Goal: Contribute content: Contribute content

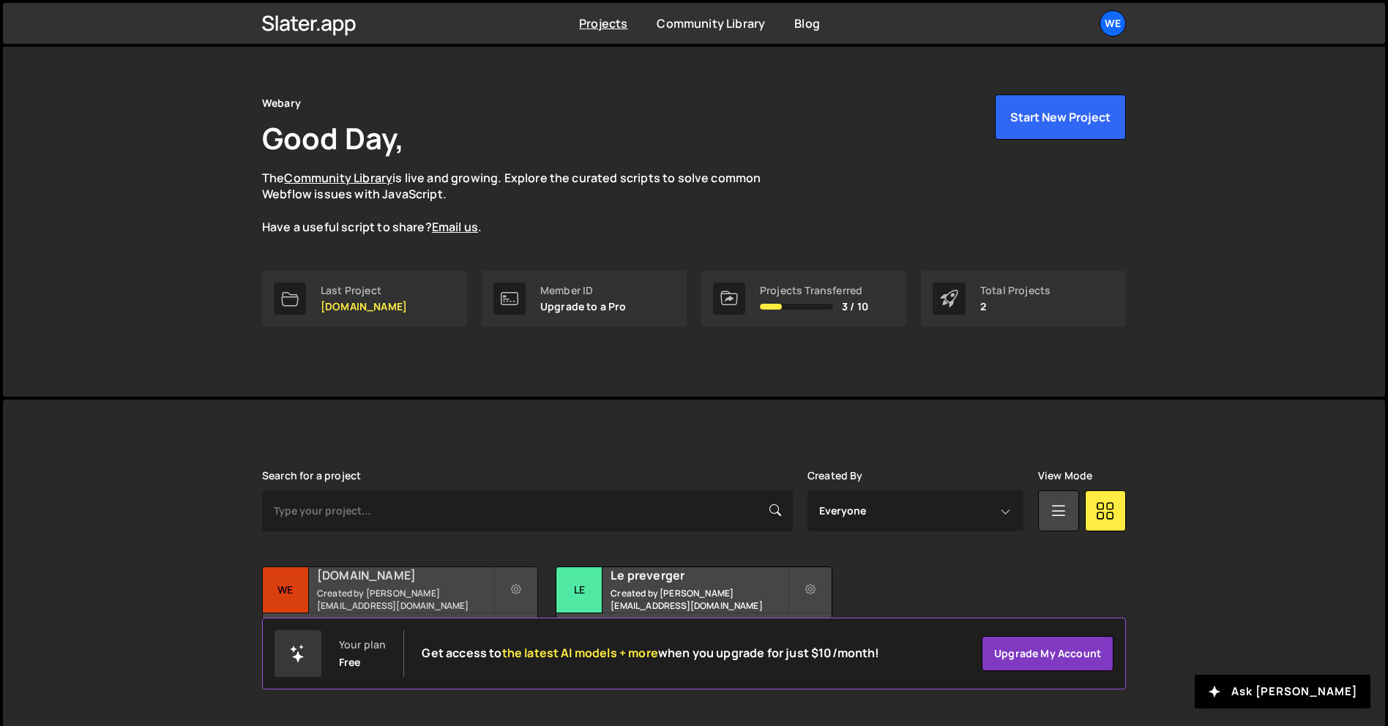
scroll to position [28, 0]
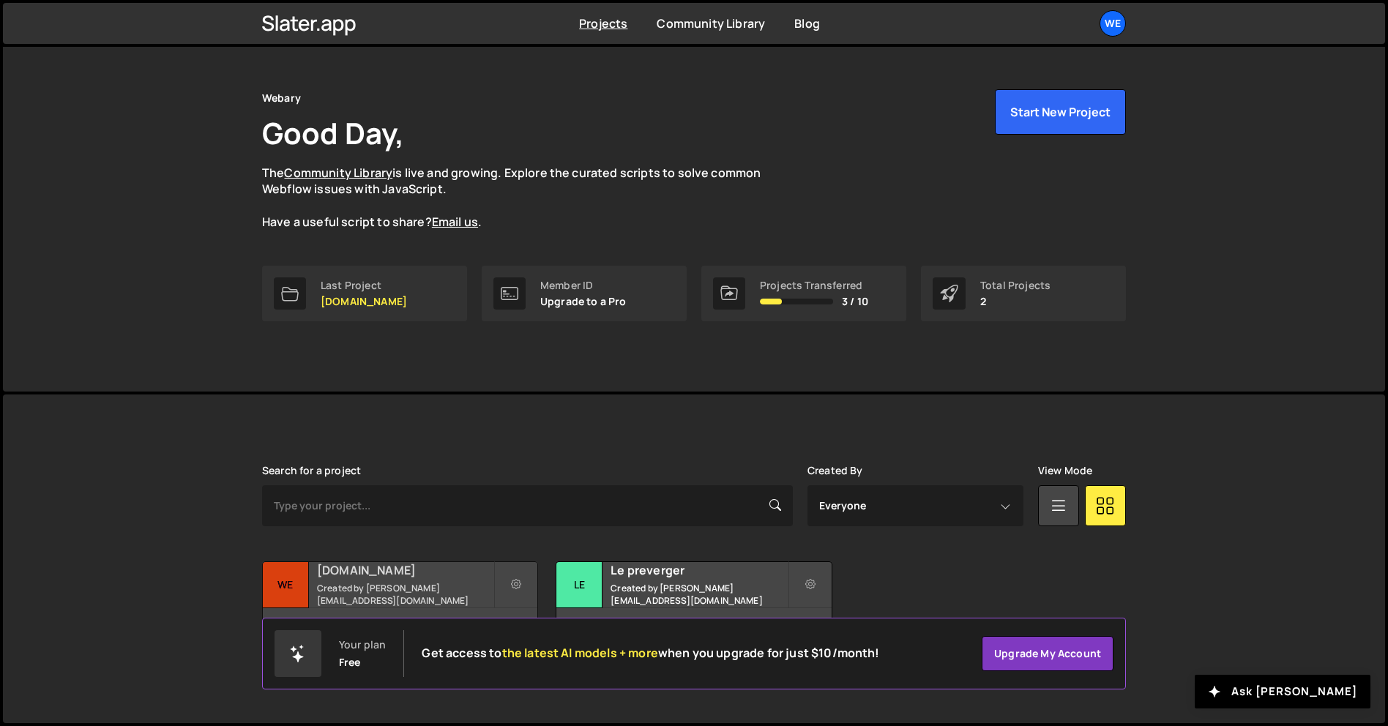
click at [455, 591] on small "Created by antone.barbaud@icloud.com" at bounding box center [405, 594] width 176 height 25
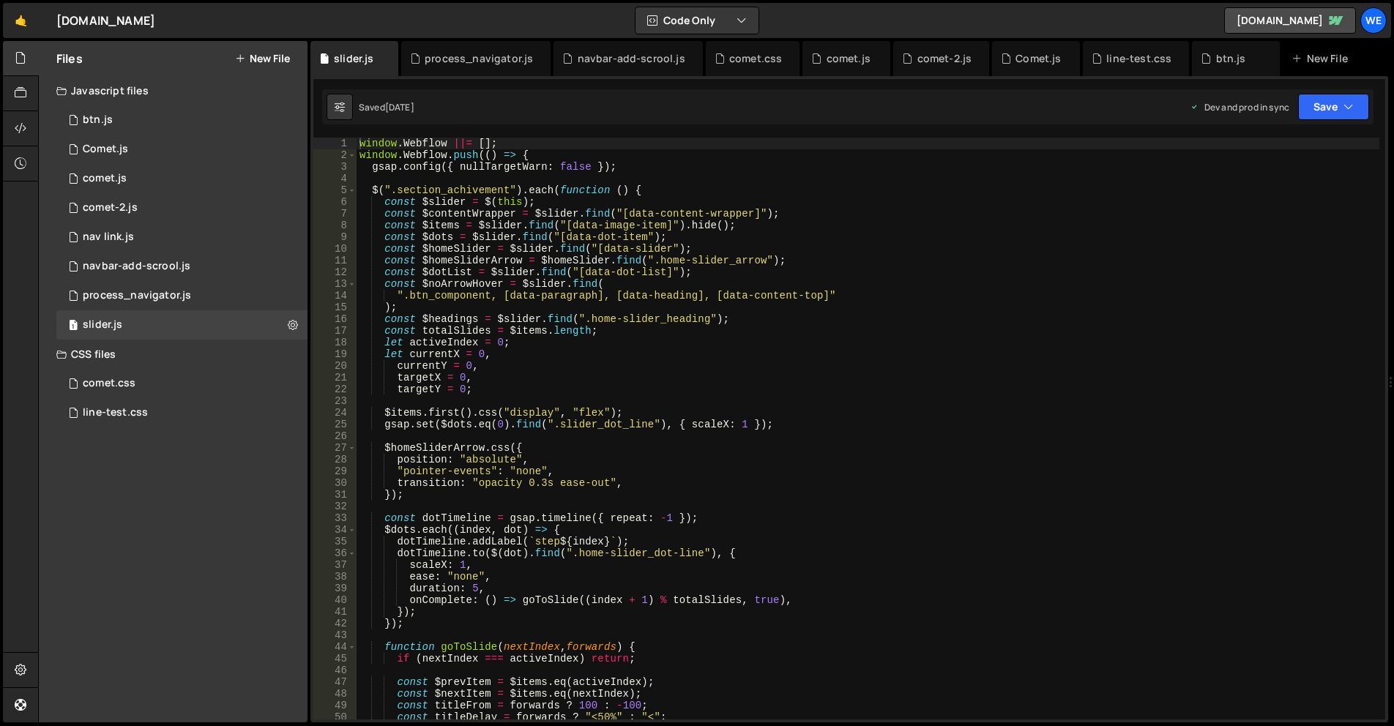
click at [256, 48] on div "Files New File" at bounding box center [173, 58] width 269 height 35
click at [261, 51] on div "Files New File" at bounding box center [173, 58] width 269 height 35
click at [265, 54] on button "New File" at bounding box center [262, 59] width 55 height 12
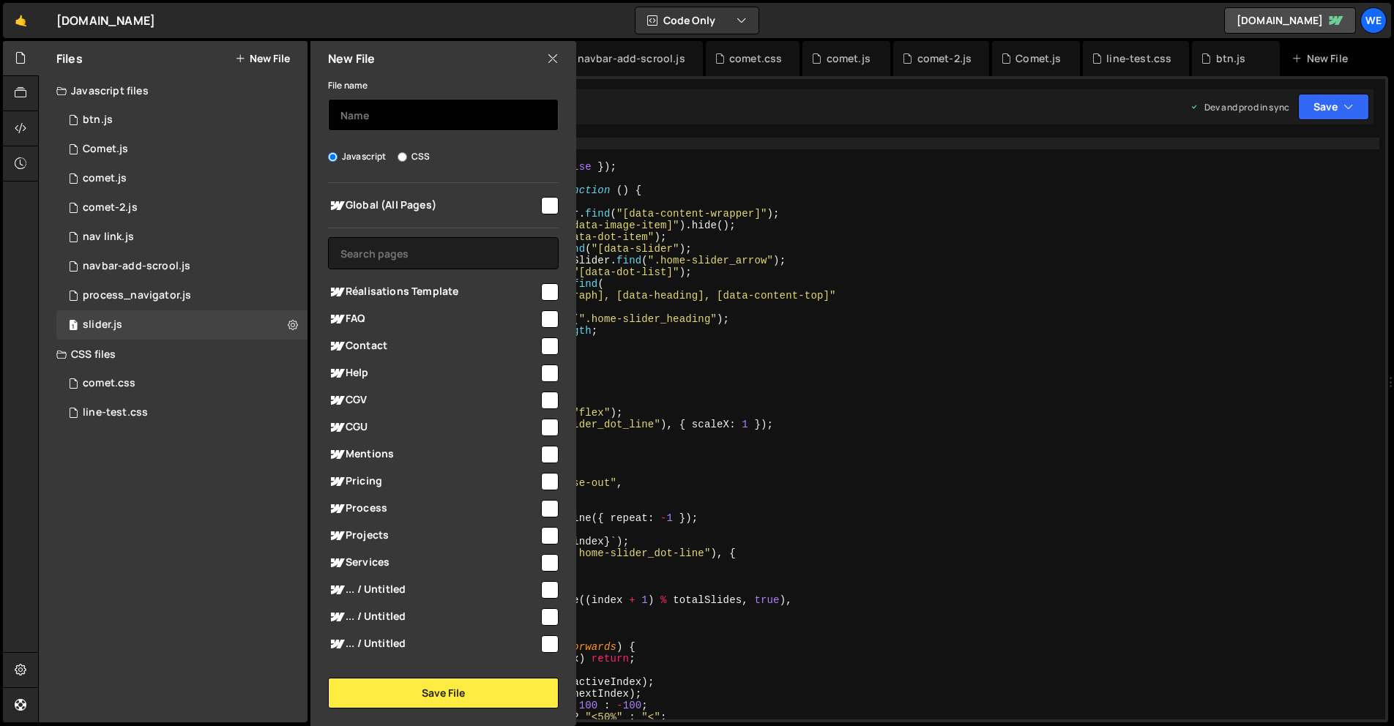
click at [395, 100] on input "text" at bounding box center [443, 115] width 231 height 32
type input "Faq"
click at [539, 204] on div at bounding box center [549, 205] width 20 height 20
drag, startPoint x: 548, startPoint y: 201, endPoint x: 548, endPoint y: 279, distance: 78.4
click at [548, 201] on input "checkbox" at bounding box center [550, 206] width 18 height 18
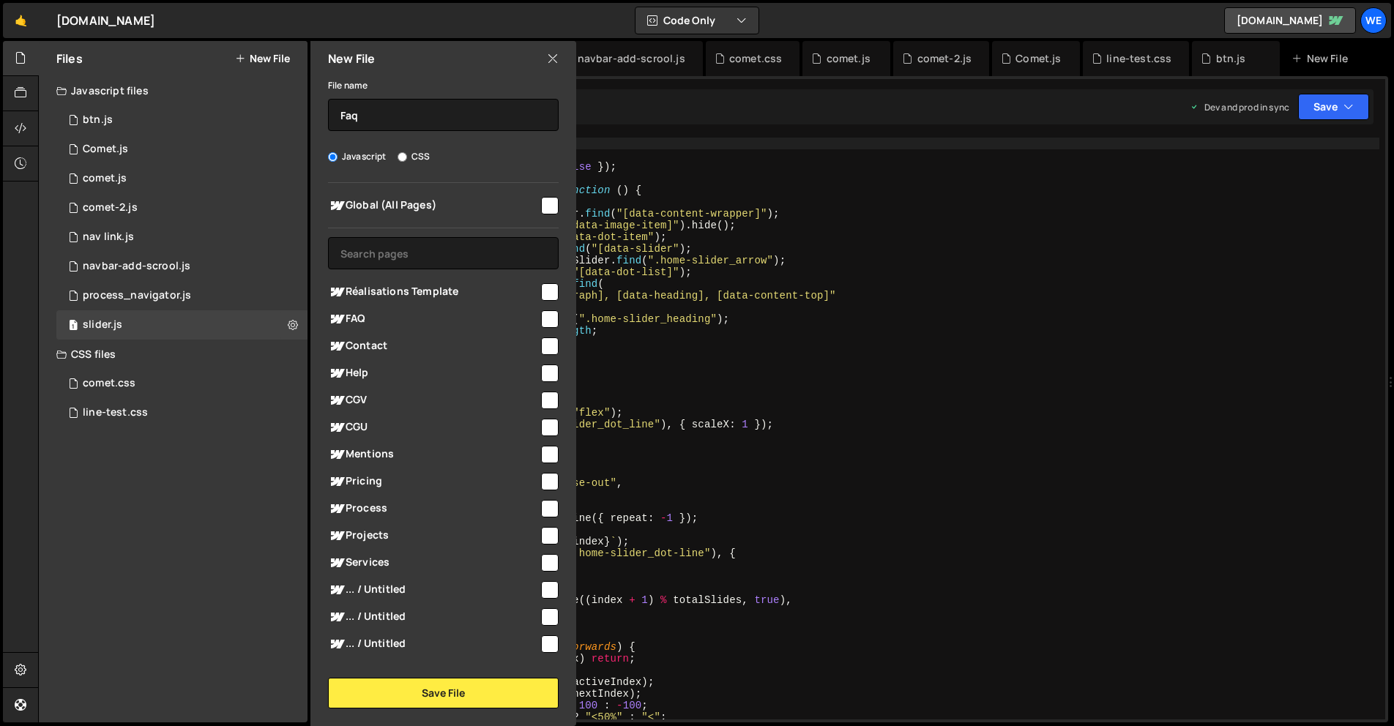
checkbox input "true"
click at [464, 702] on button "Save File" at bounding box center [443, 693] width 231 height 31
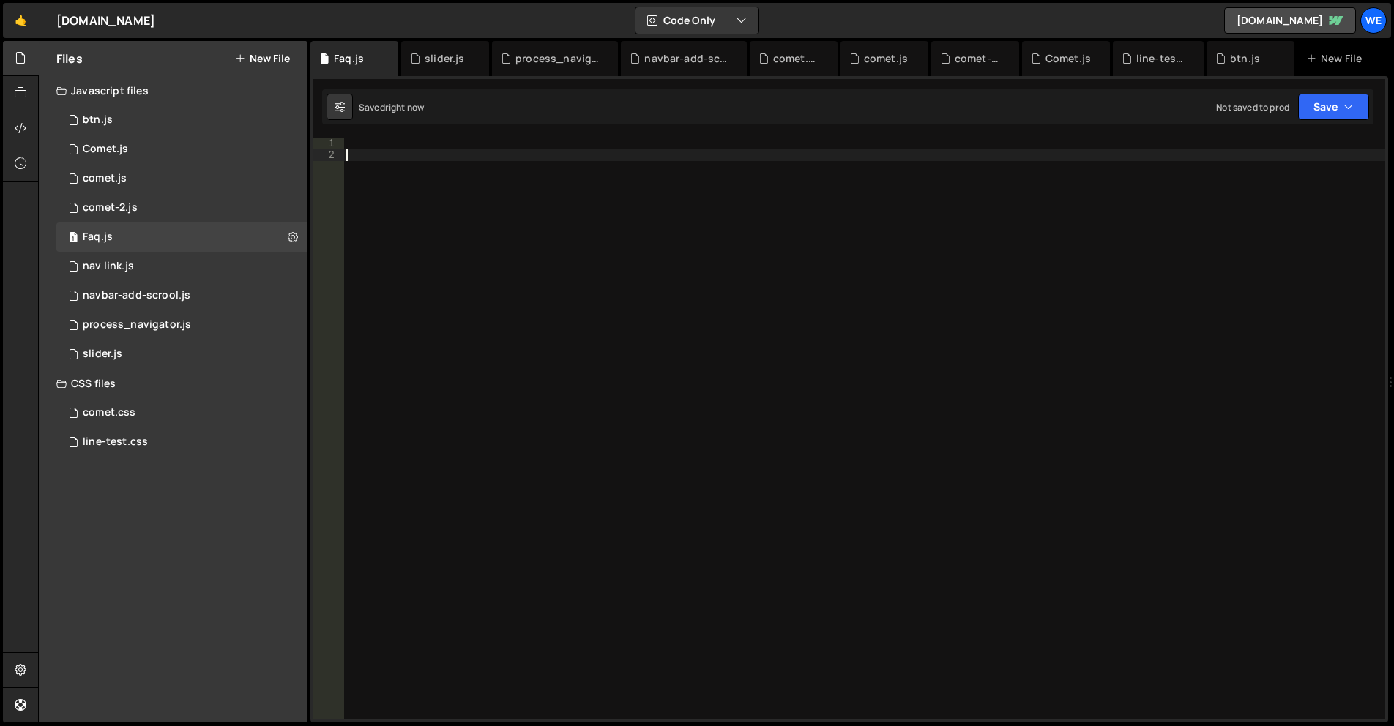
click at [643, 348] on div at bounding box center [864, 441] width 1042 height 606
click at [467, 289] on div at bounding box center [864, 441] width 1042 height 606
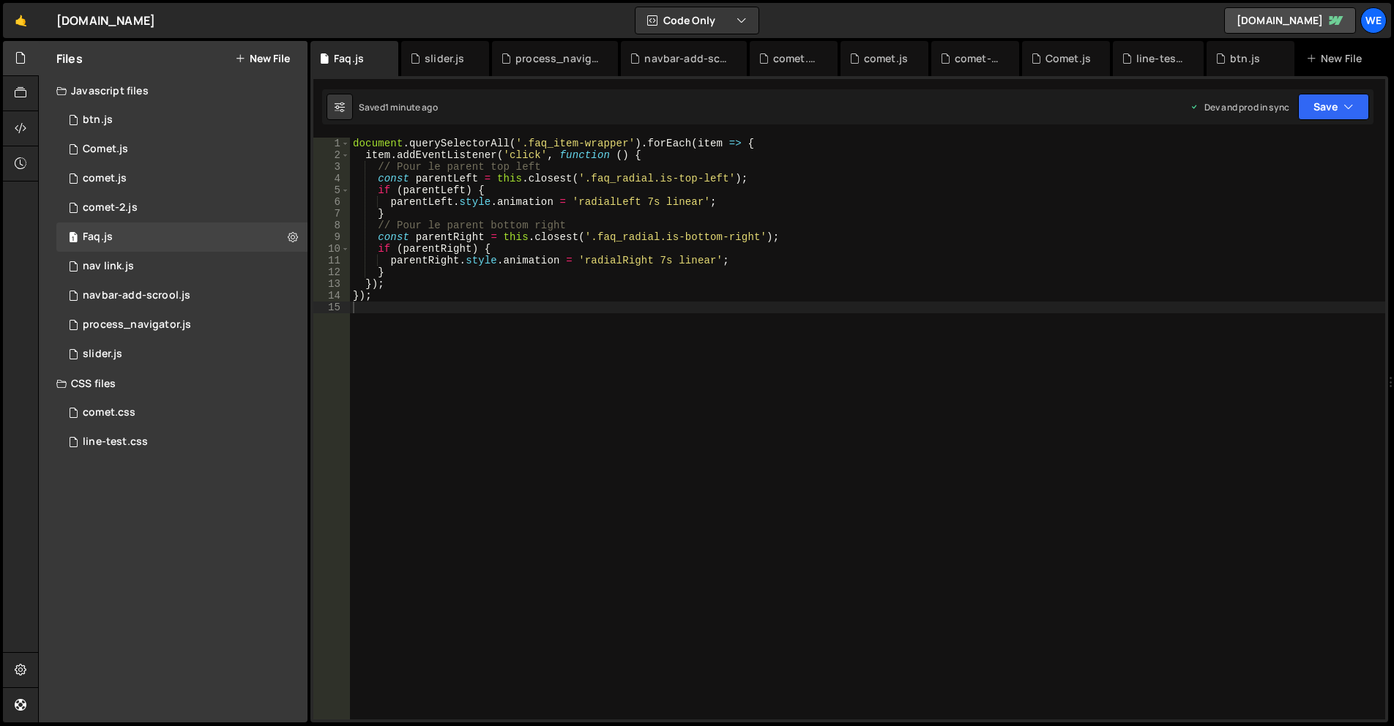
click at [652, 391] on div "document . querySelectorAll ( '.faq_item-wrapper' ) . forEach ( item => { item …" at bounding box center [867, 441] width 1035 height 606
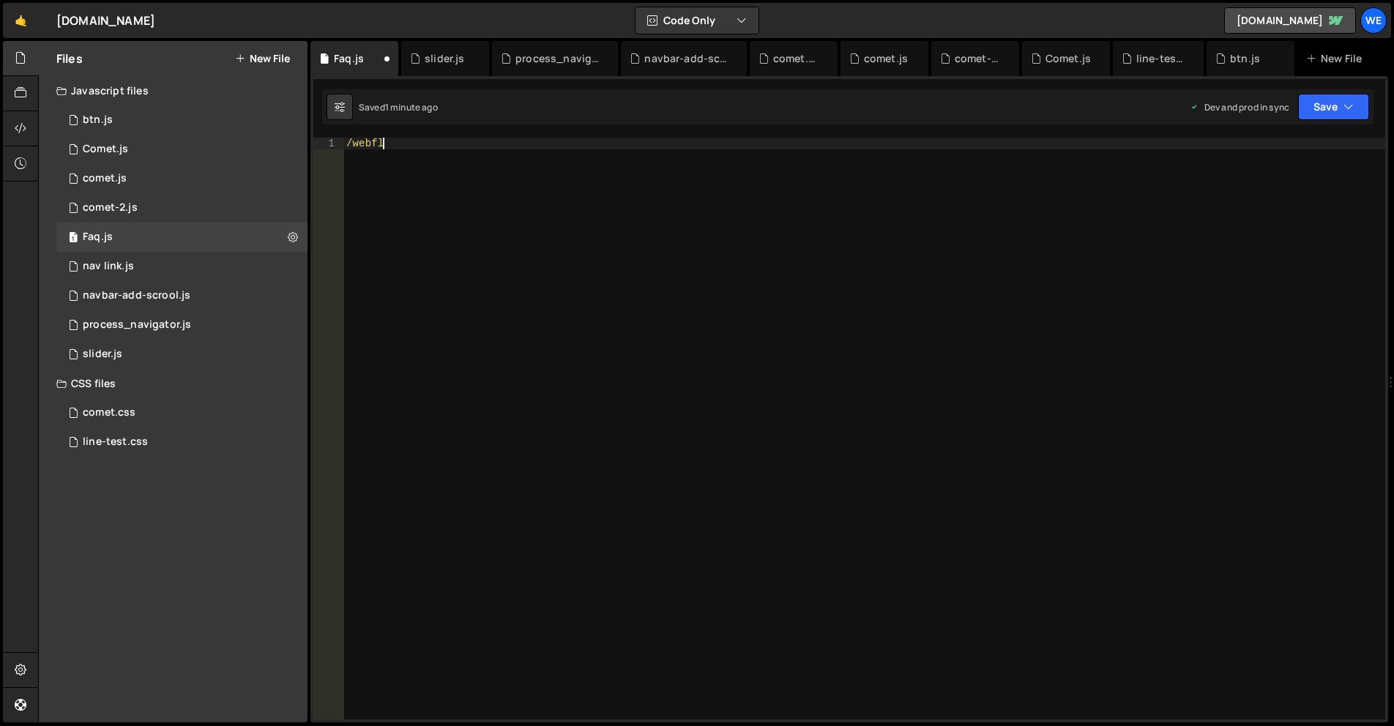
scroll to position [0, 2]
type textarea "/"
type textarea "});"
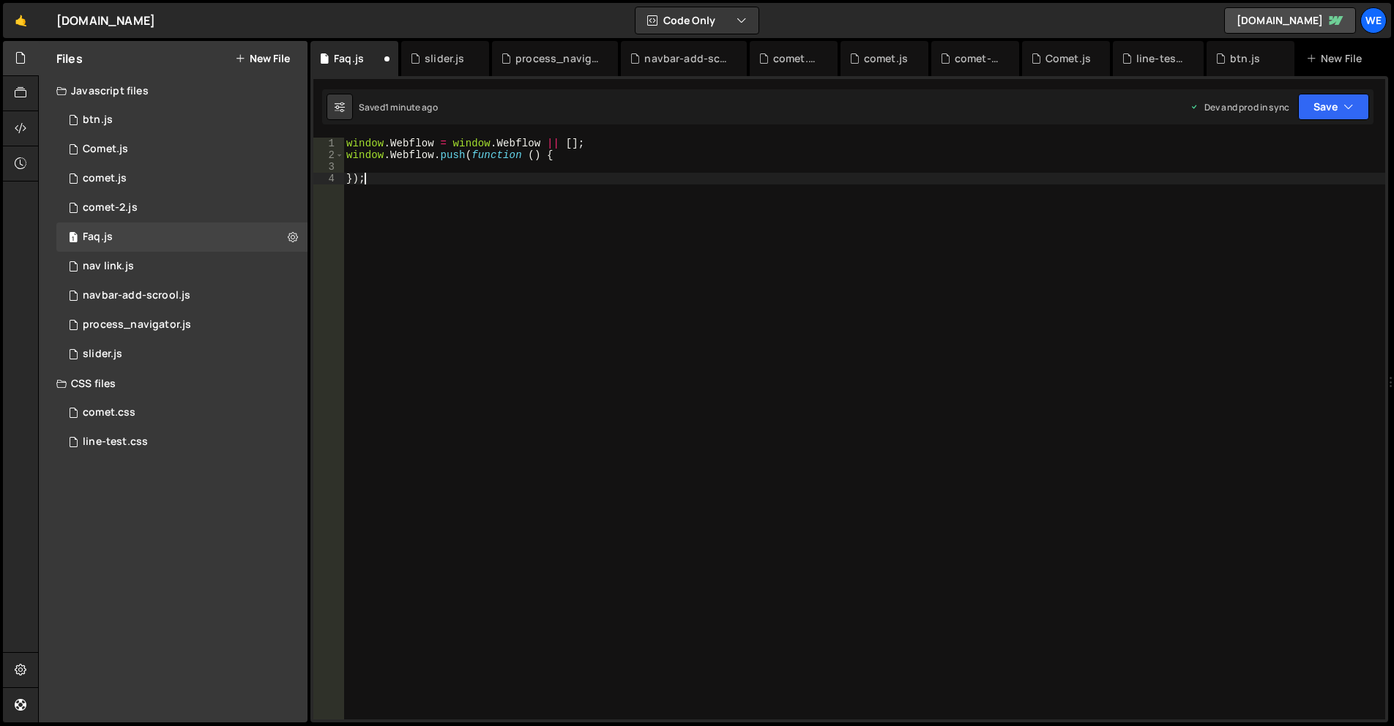
scroll to position [0, 0]
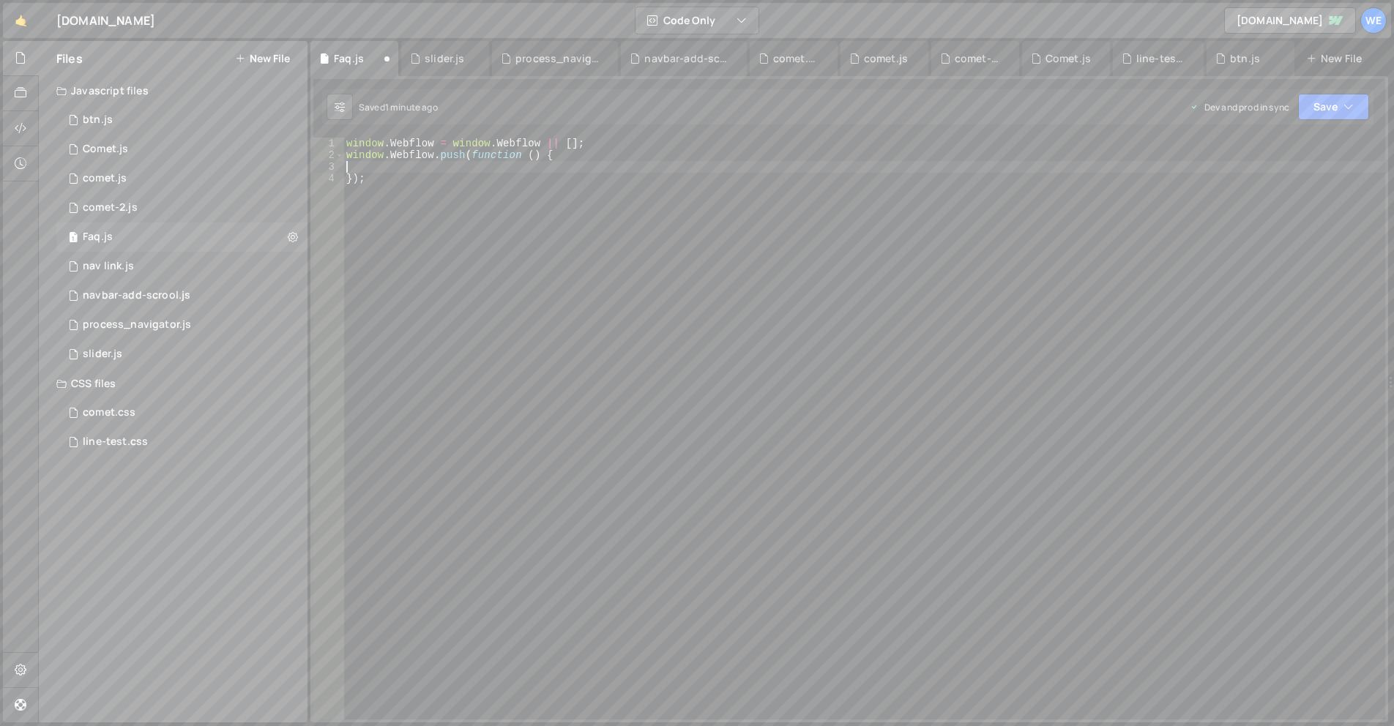
paste textarea
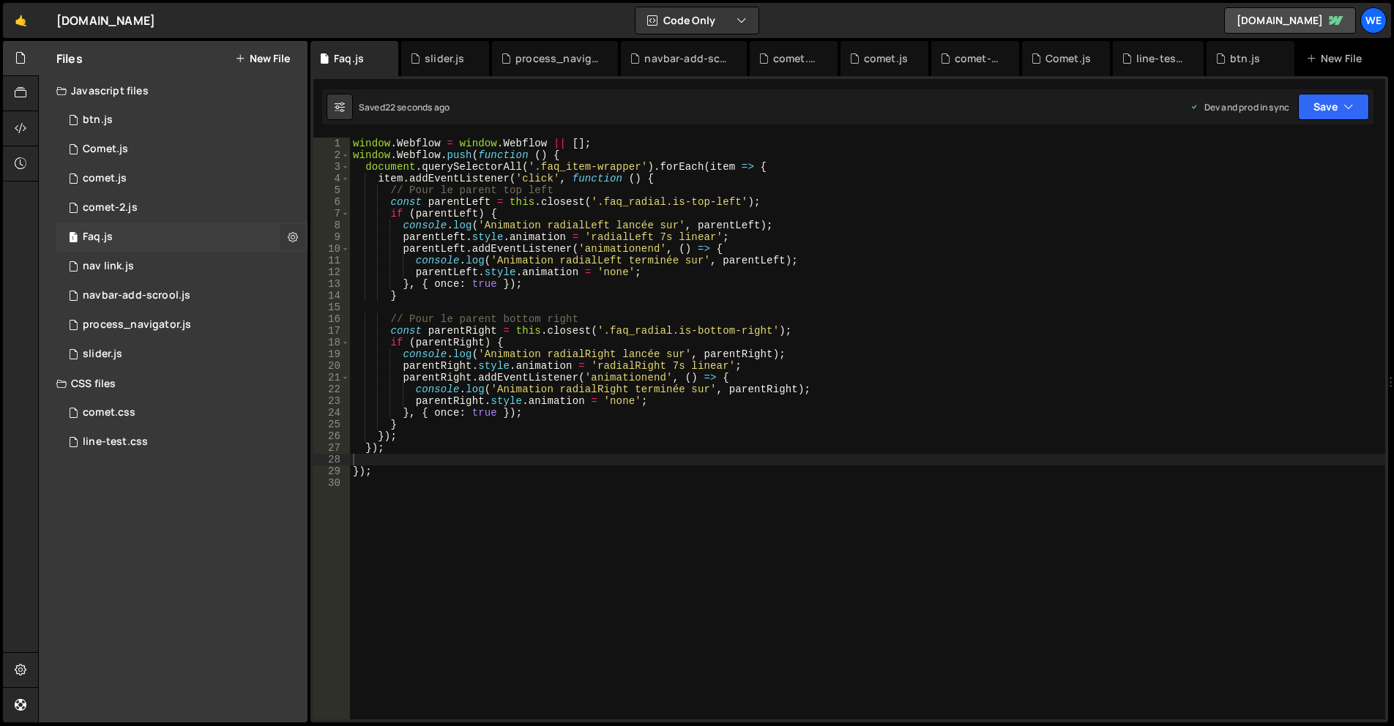
click at [292, 232] on icon at bounding box center [293, 237] width 10 height 14
type input "Faq"
radio input "true"
checkbox input "true"
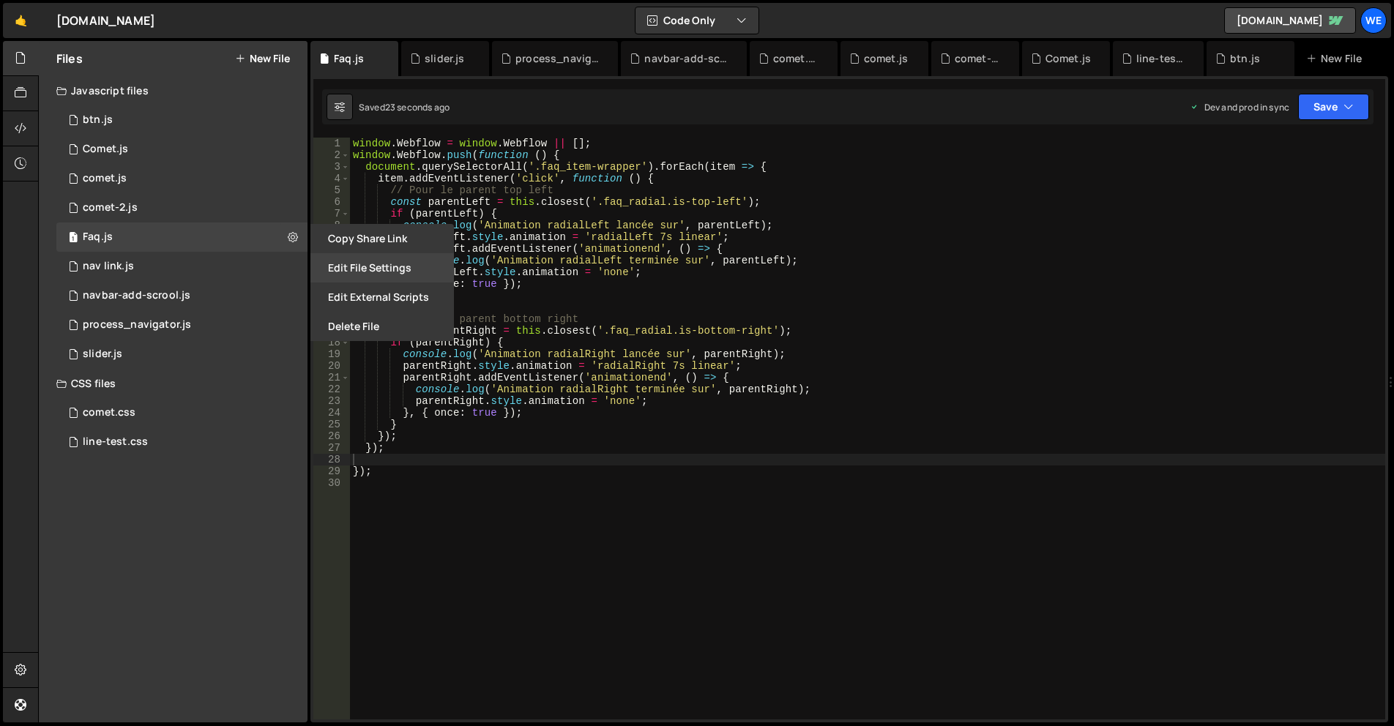
click at [357, 266] on button "Edit File Settings" at bounding box center [382, 267] width 144 height 29
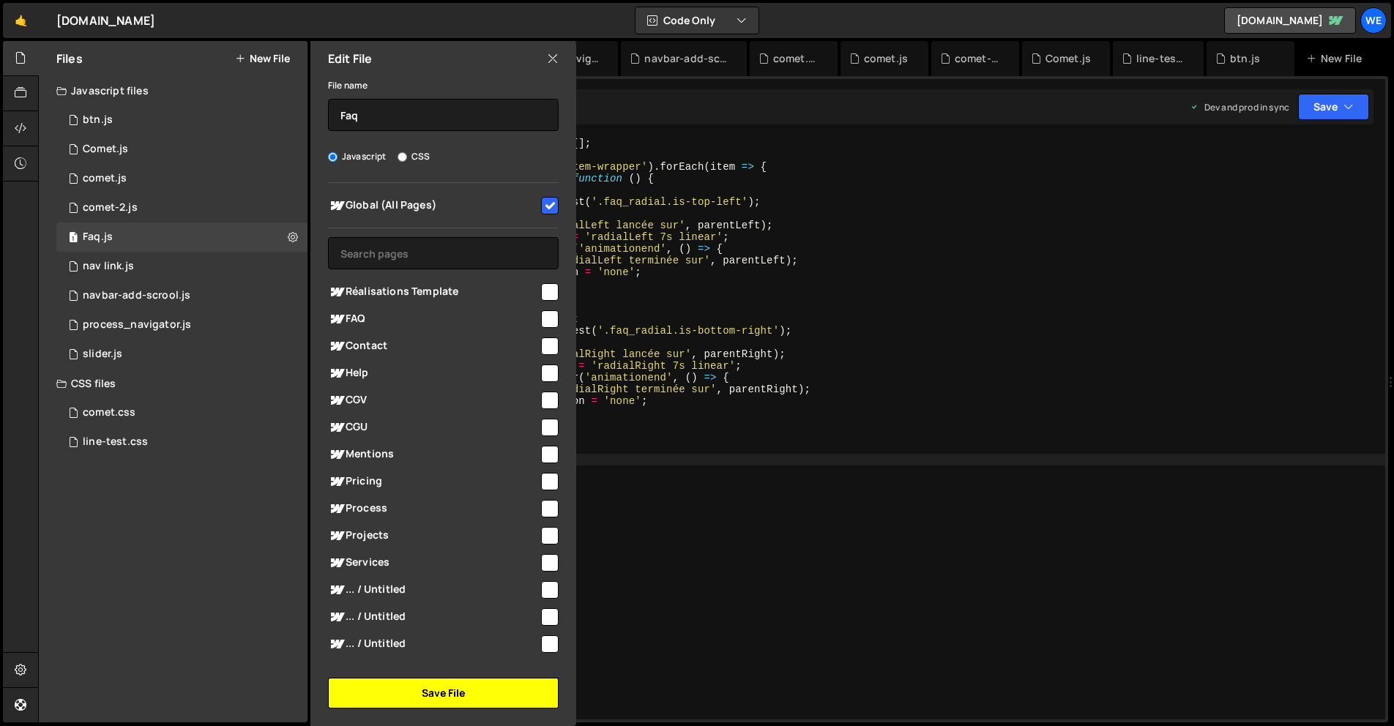
click at [496, 693] on button "Save File" at bounding box center [443, 693] width 231 height 31
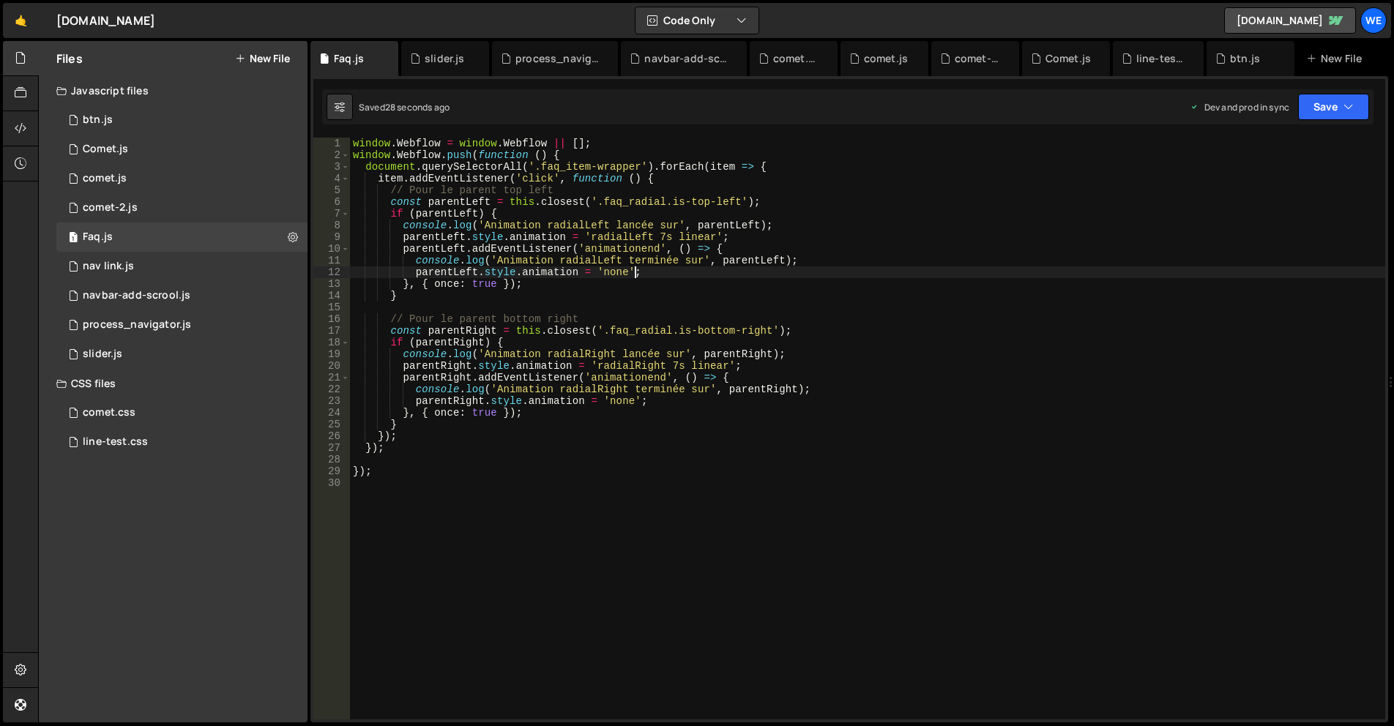
click at [644, 272] on div "window . Webflow = window . Webflow || [ ] ; window . Webflow . push ( function…" at bounding box center [867, 441] width 1035 height 606
click at [739, 269] on div "window . Webflow = window . Webflow || [ ] ; window . Webflow . push ( function…" at bounding box center [867, 441] width 1035 height 606
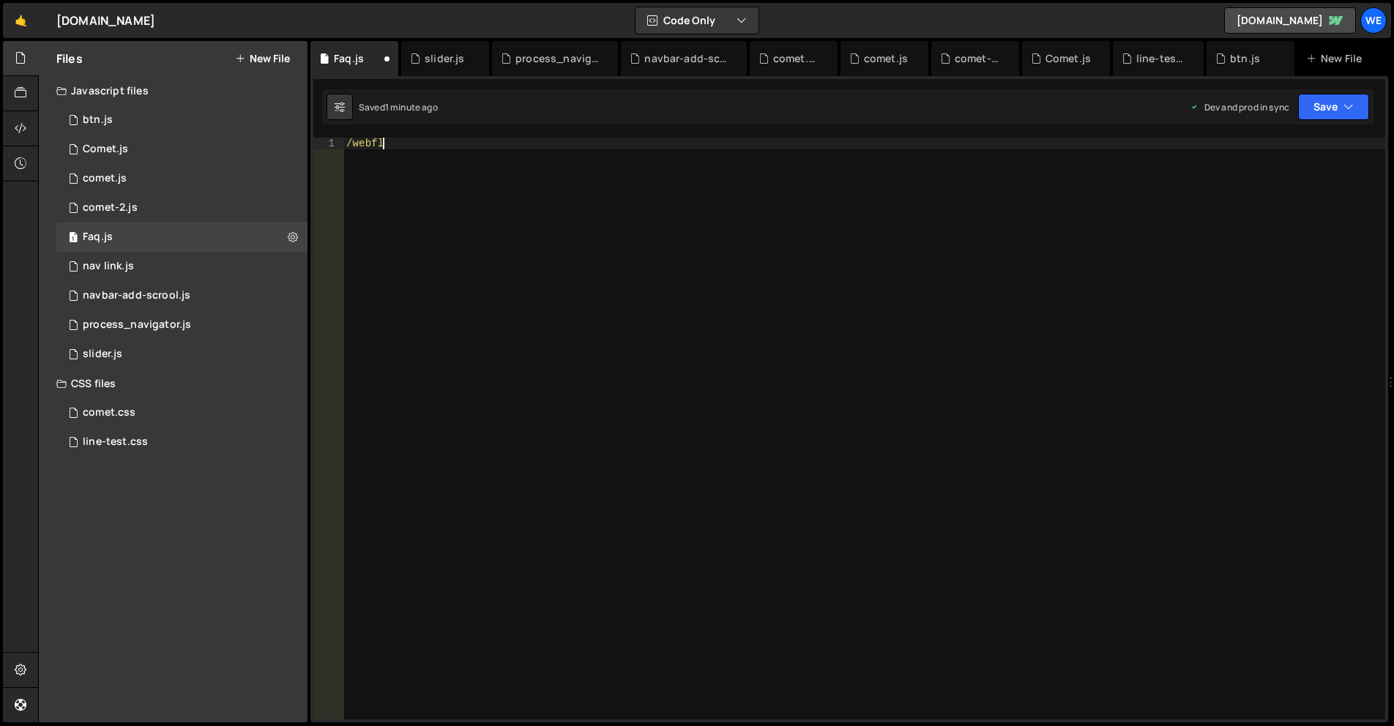
scroll to position [0, 2]
type textarea "/"
type textarea "});"
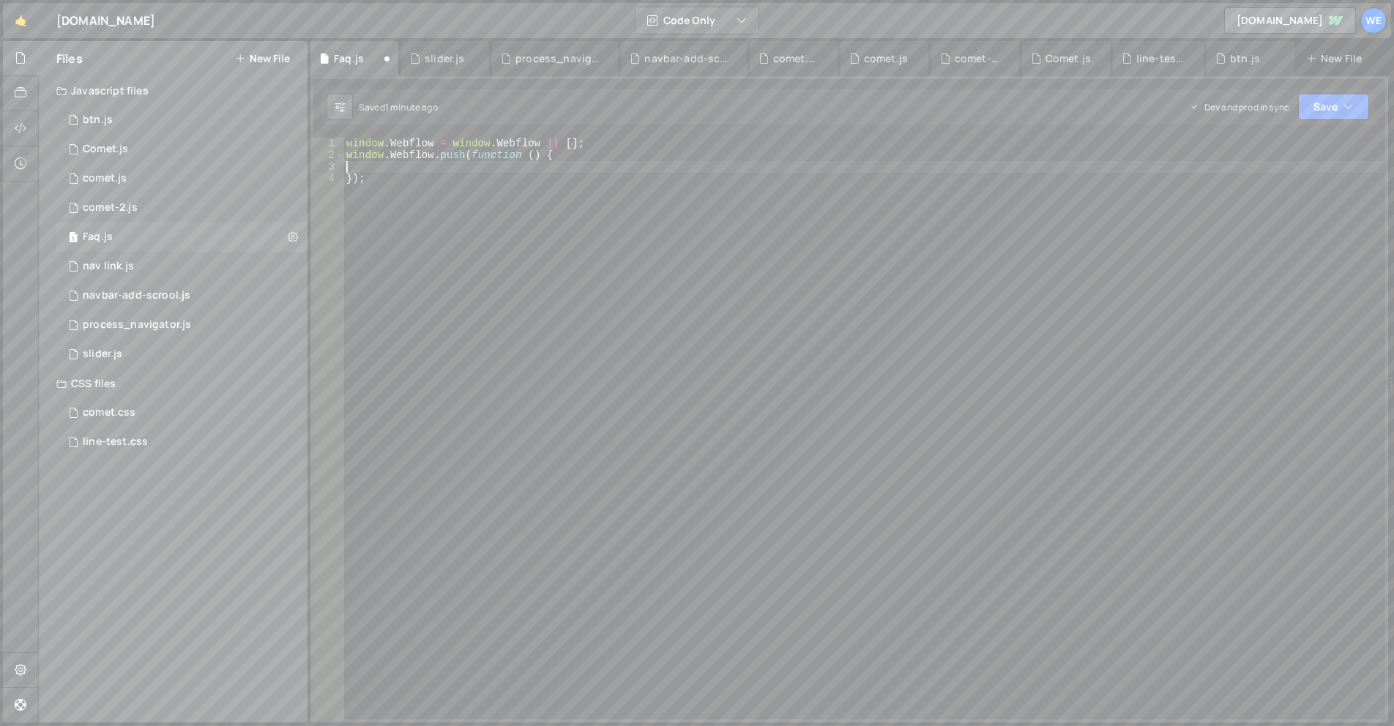
paste textarea
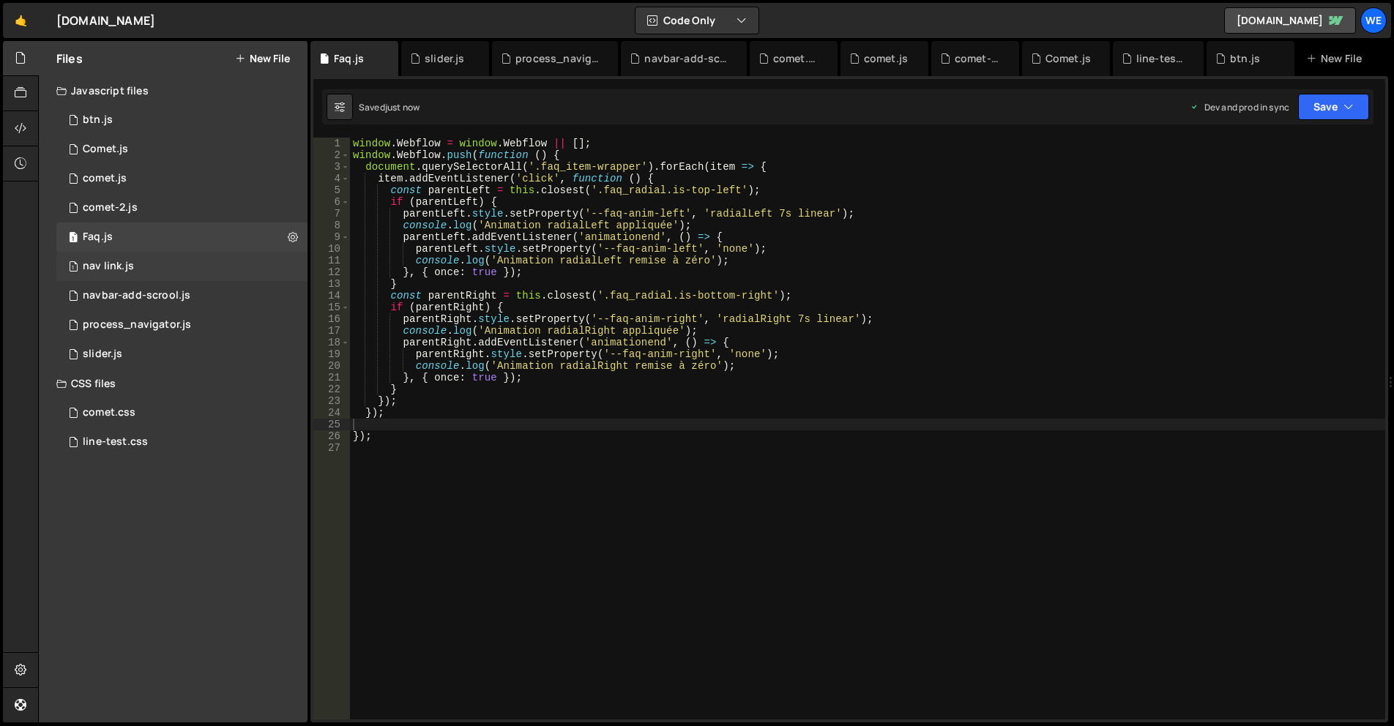
click at [136, 270] on div "1 nav link.js 0" at bounding box center [181, 266] width 251 height 29
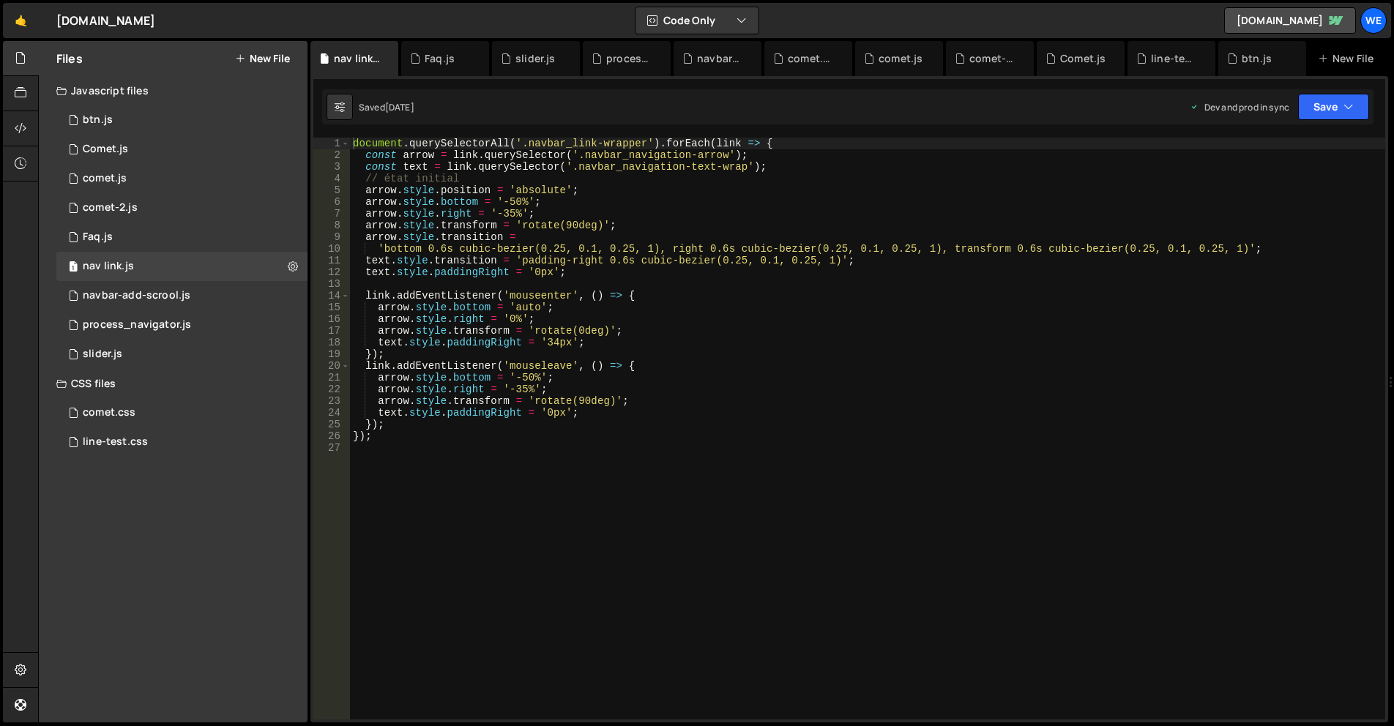
click at [918, 350] on div "document . querySelectorAll ( '.navbar_link-wrapper' ) . forEach ( link => { co…" at bounding box center [867, 441] width 1035 height 606
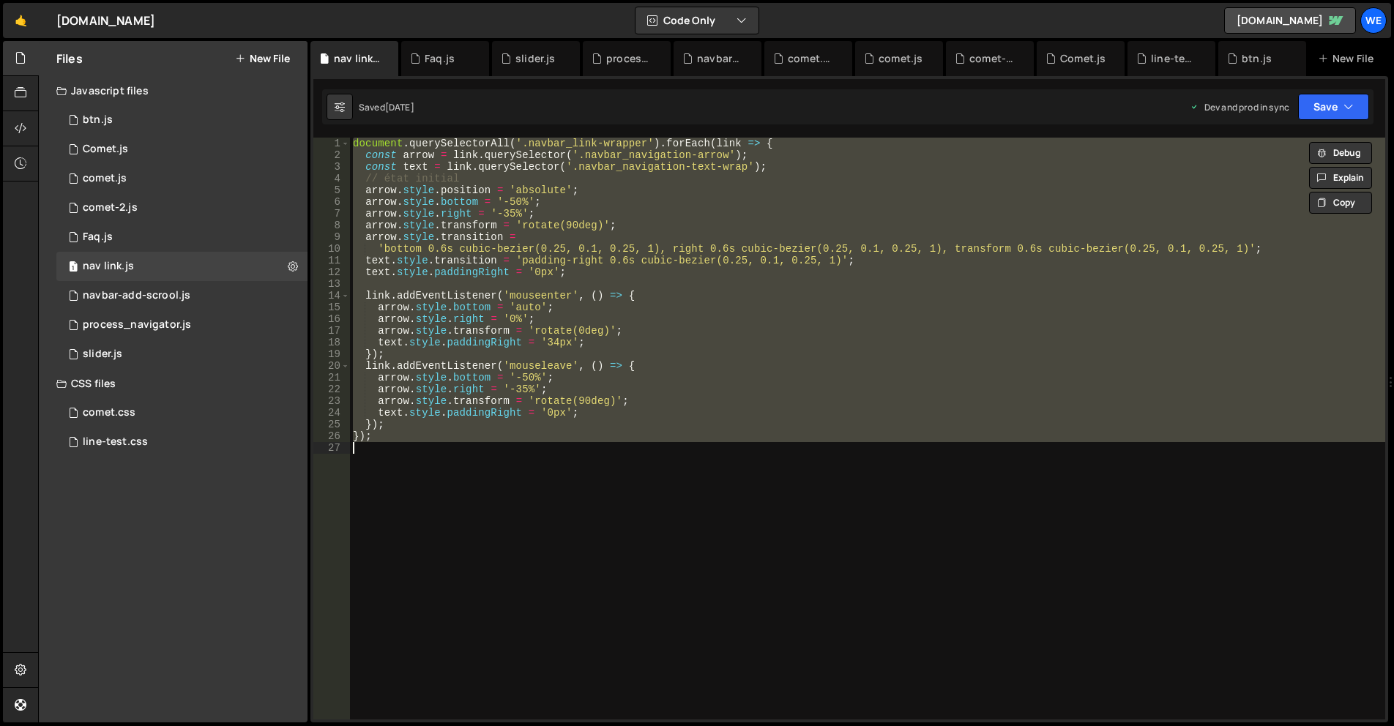
type textarea "// });"
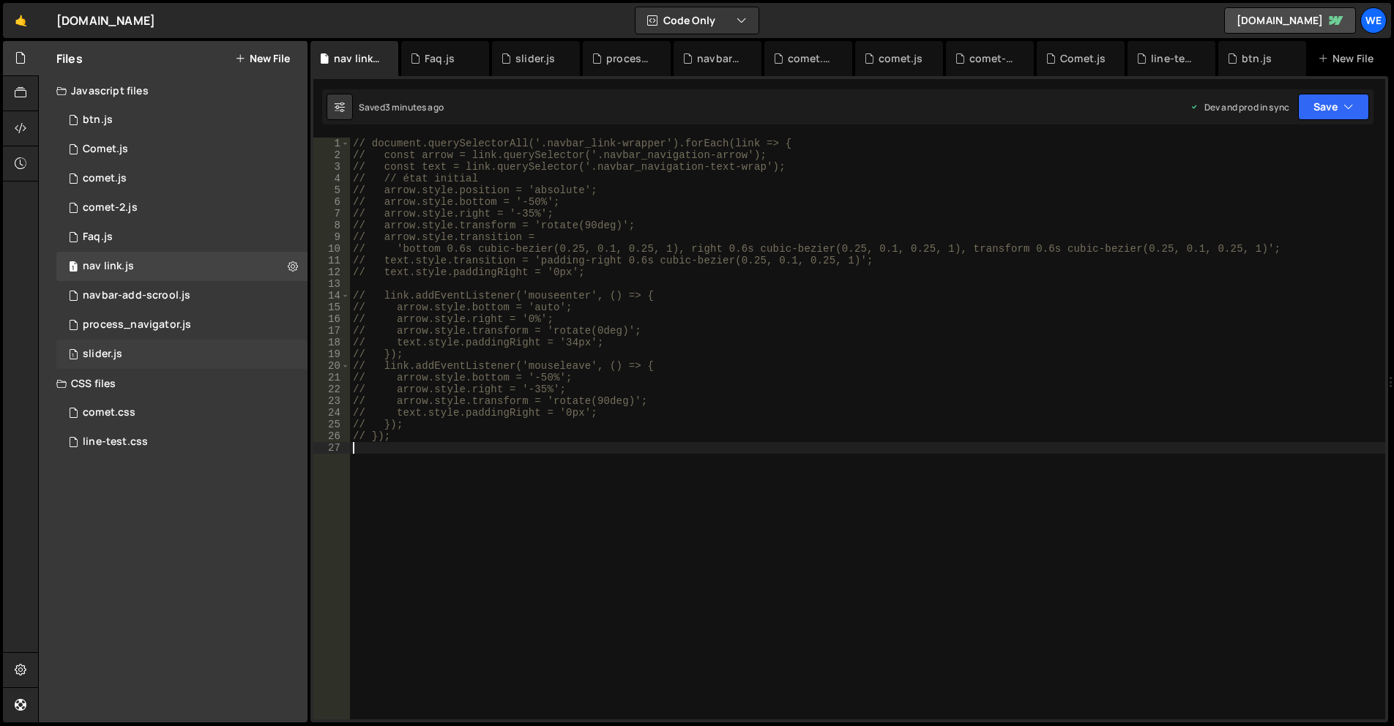
click at [122, 349] on div "slider.js" at bounding box center [103, 354] width 40 height 13
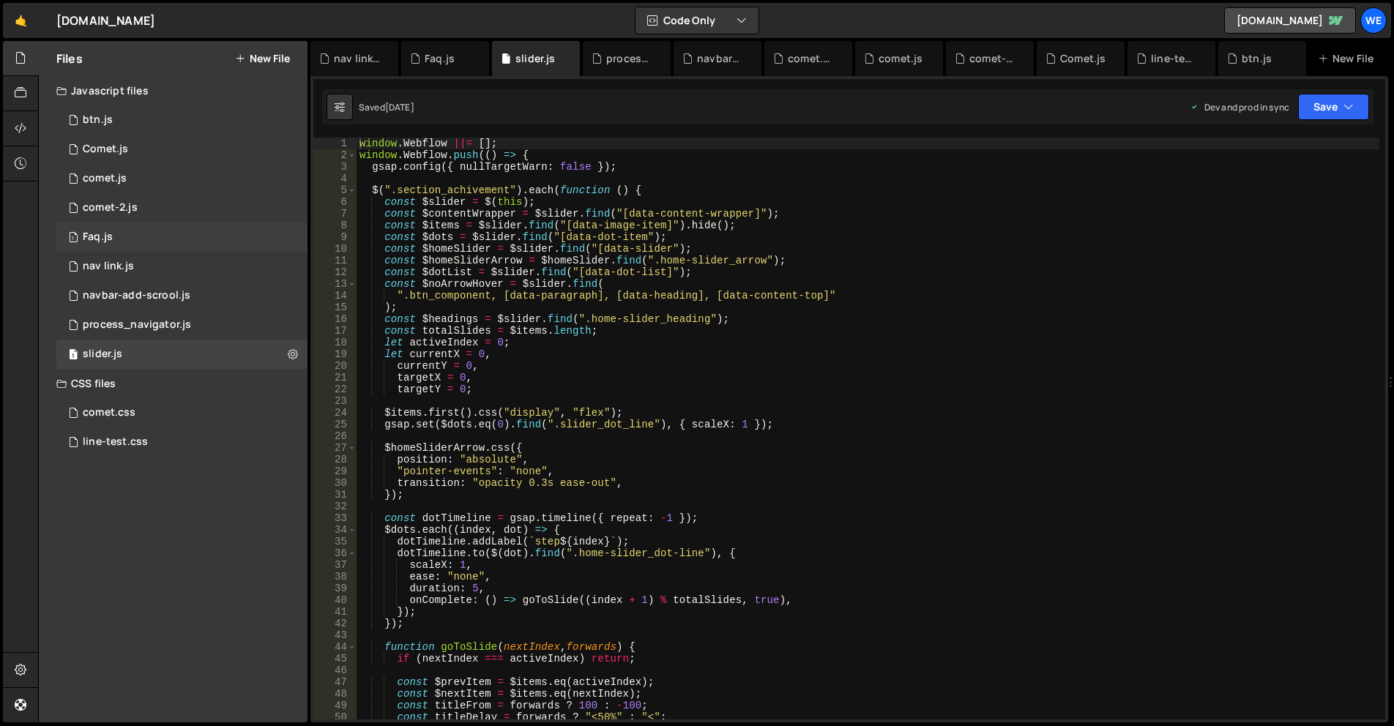
click at [125, 235] on div "1 Faq.js 0" at bounding box center [181, 237] width 251 height 29
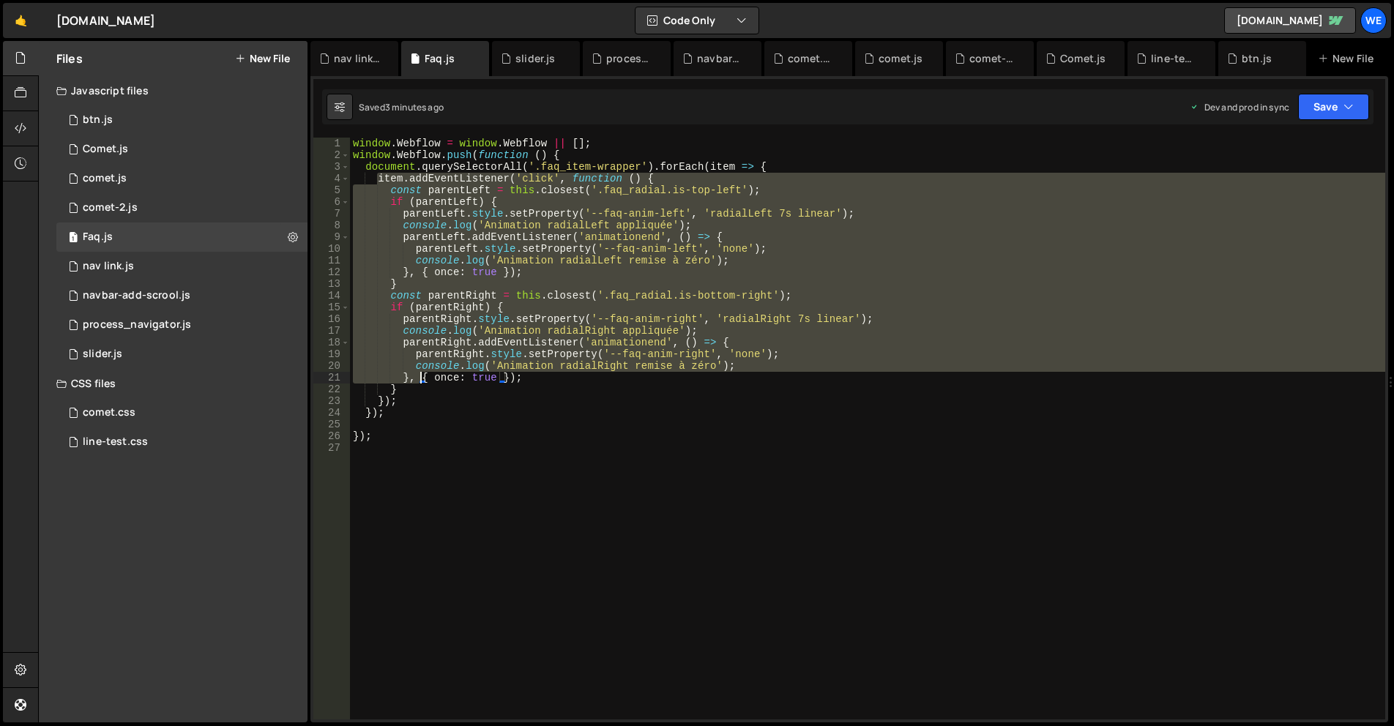
drag, startPoint x: 376, startPoint y: 175, endPoint x: 419, endPoint y: 377, distance: 206.7
click at [419, 377] on div "window . Webflow = window . Webflow || [ ] ; window . Webflow . push ( function…" at bounding box center [867, 441] width 1035 height 606
click at [559, 195] on div "window . Webflow = window . Webflow || [ ] ; window . Webflow . push ( function…" at bounding box center [867, 429] width 1035 height 582
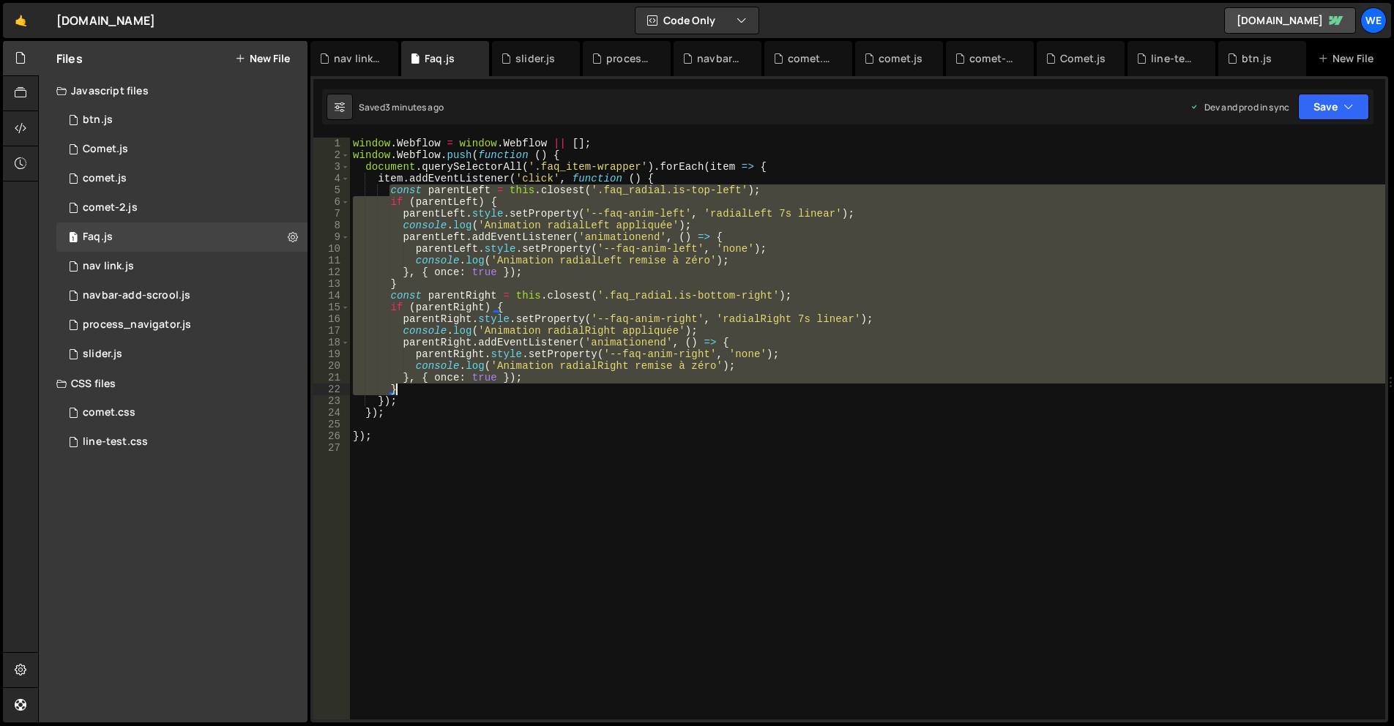
drag, startPoint x: 390, startPoint y: 193, endPoint x: 532, endPoint y: 386, distance: 239.8
click at [532, 386] on div "window . Webflow = window . Webflow || [ ] ; window . Webflow . push ( function…" at bounding box center [867, 441] width 1035 height 606
click at [488, 386] on div "window . Webflow = window . Webflow || [ ] ; window . Webflow . push ( function…" at bounding box center [867, 429] width 1035 height 582
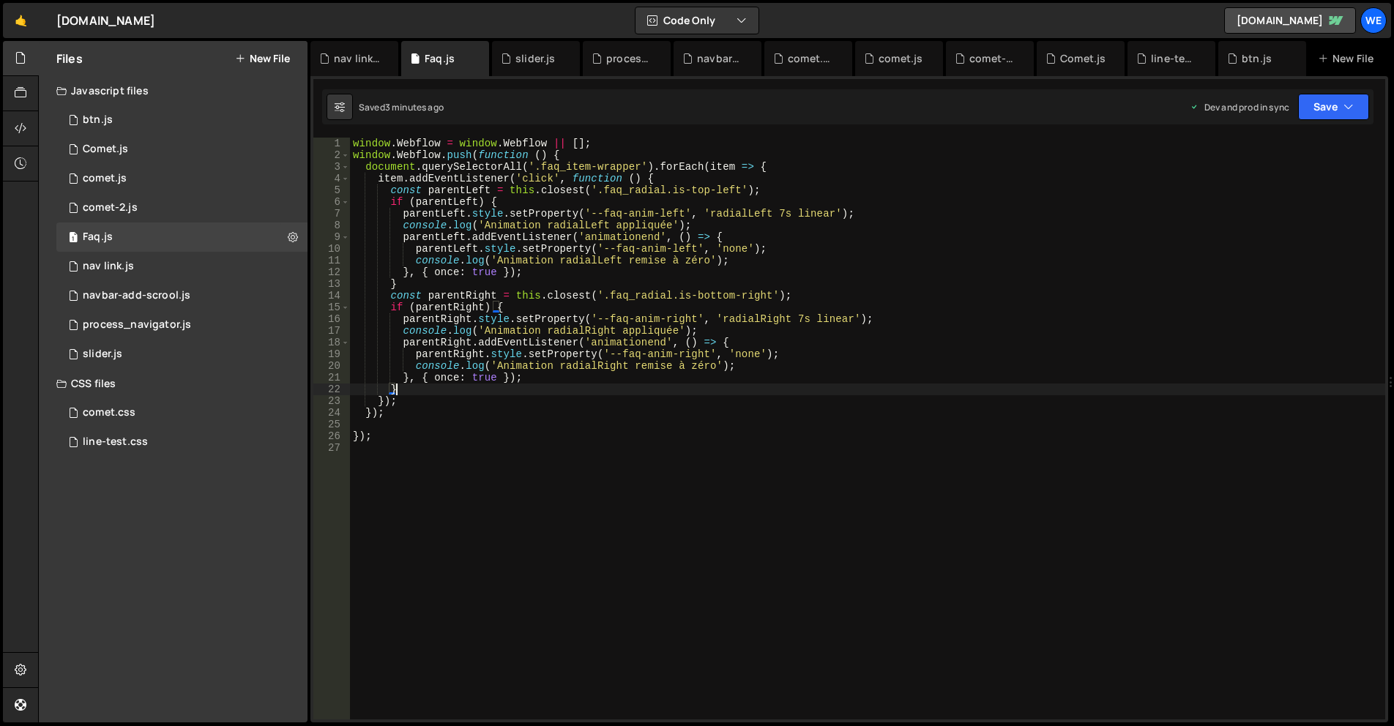
click at [409, 398] on div "window . Webflow = window . Webflow || [ ] ; window . Webflow . push ( function…" at bounding box center [867, 441] width 1035 height 606
click at [376, 398] on div "window . Webflow = window . Webflow || [ ] ; window . Webflow . push ( function…" at bounding box center [867, 441] width 1035 height 606
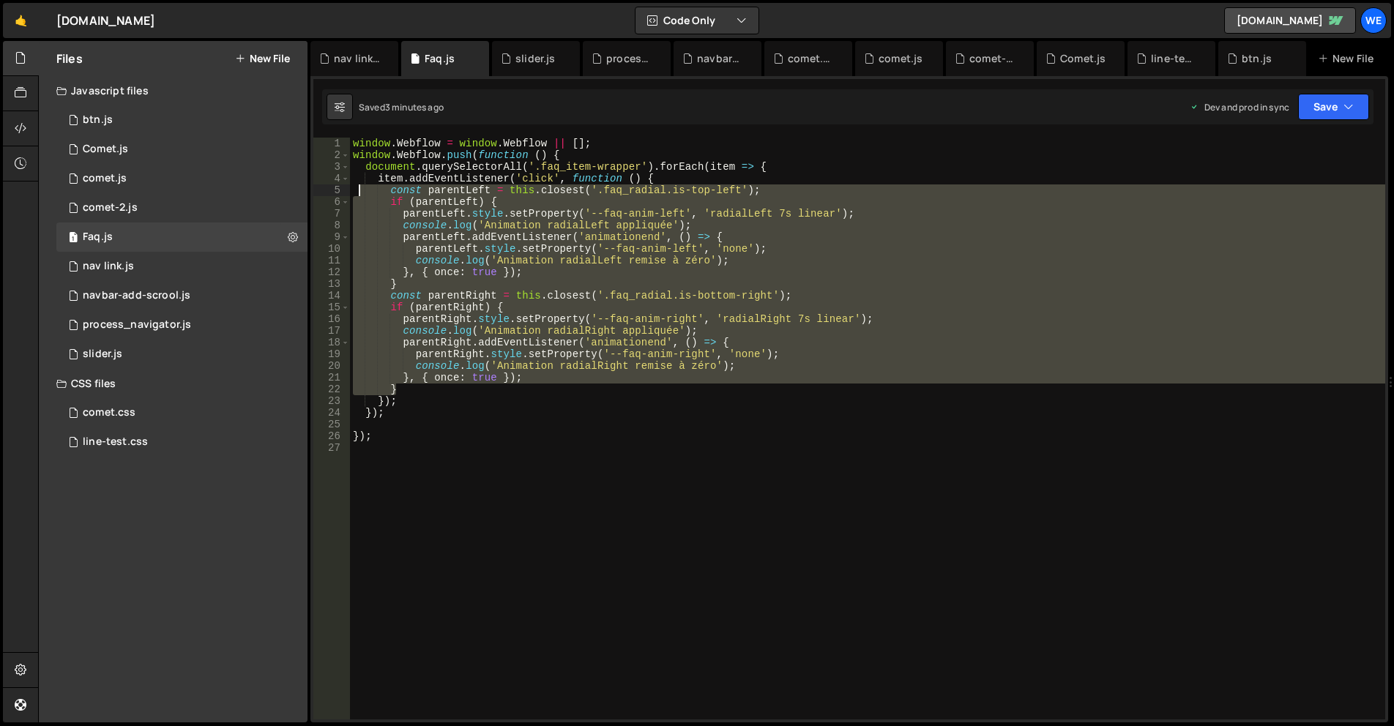
drag, startPoint x: 403, startPoint y: 392, endPoint x: 359, endPoint y: 192, distance: 204.7
click at [359, 192] on div "window . Webflow = window . Webflow || [ ] ; window . Webflow . push ( function…" at bounding box center [867, 441] width 1035 height 606
type textarea "const parentLeft = this.closest('.faq_radial.is-top-left'); if (parentLeft) {"
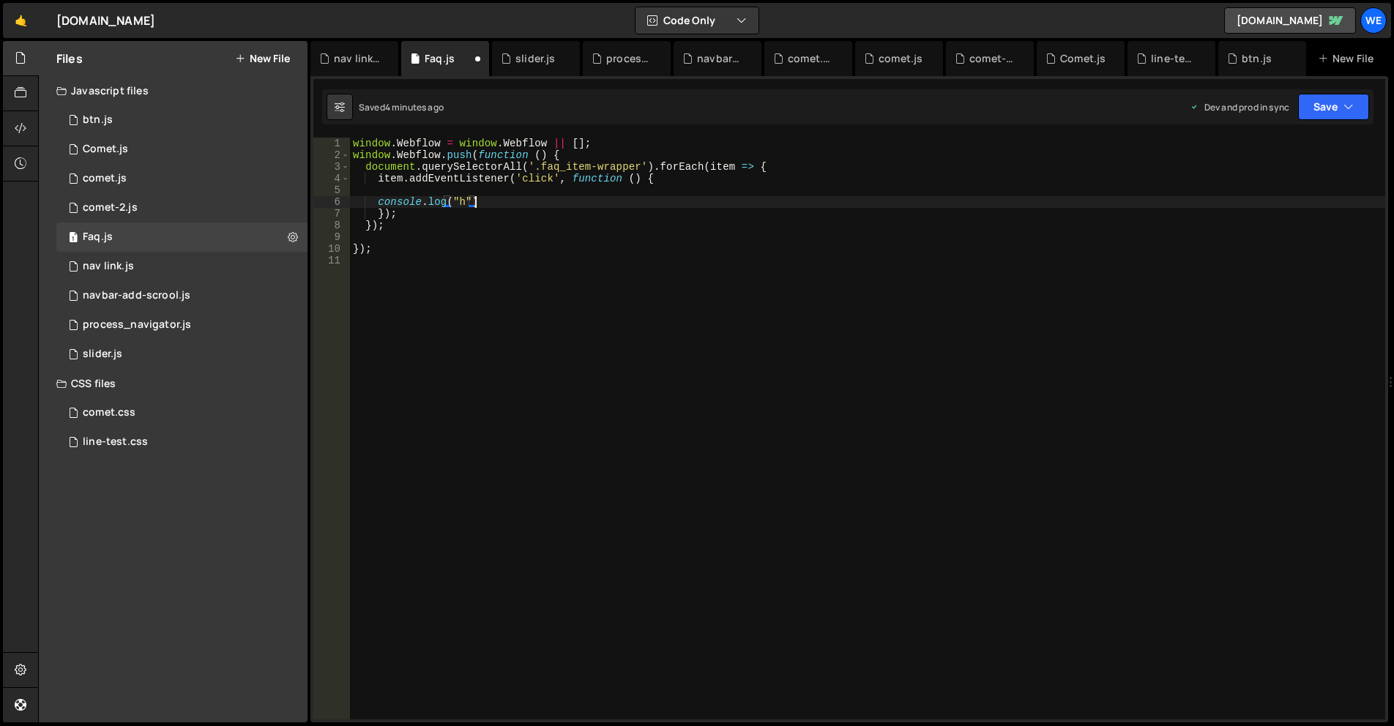
scroll to position [0, 8]
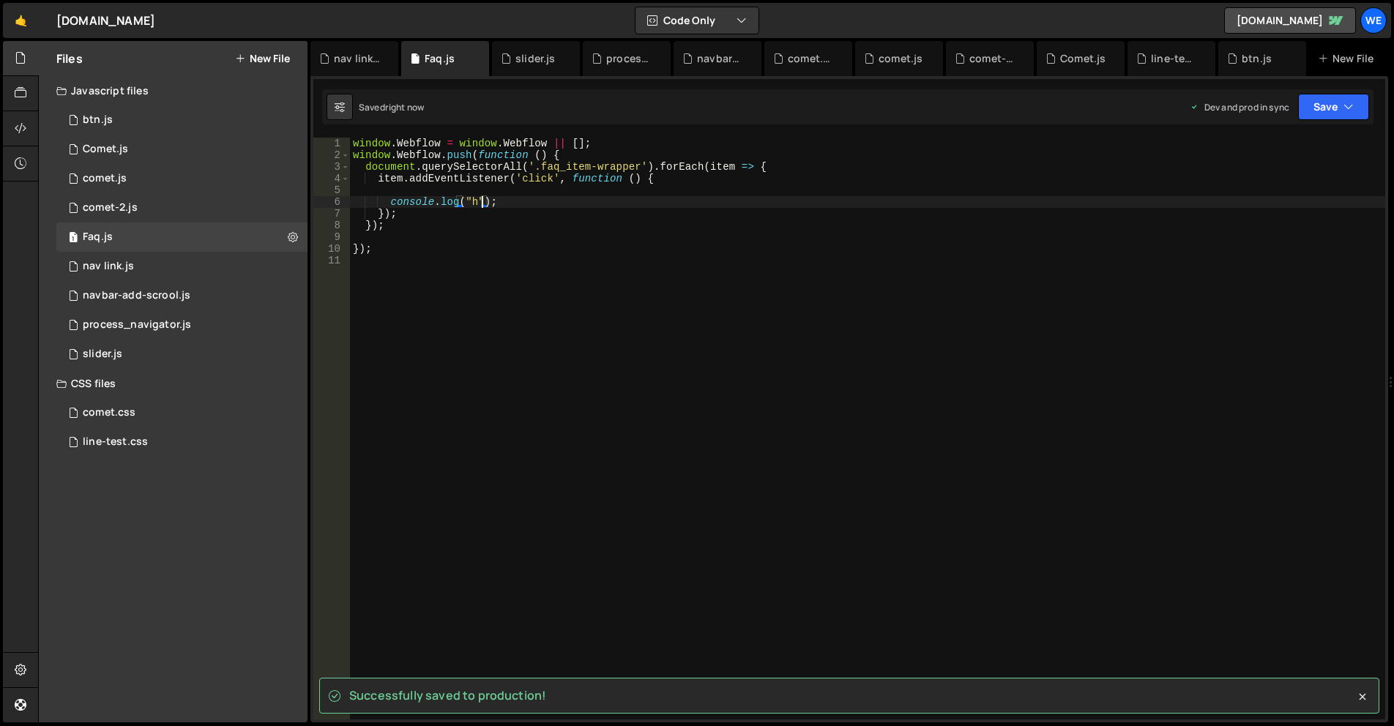
type textarea "console.log("h");"
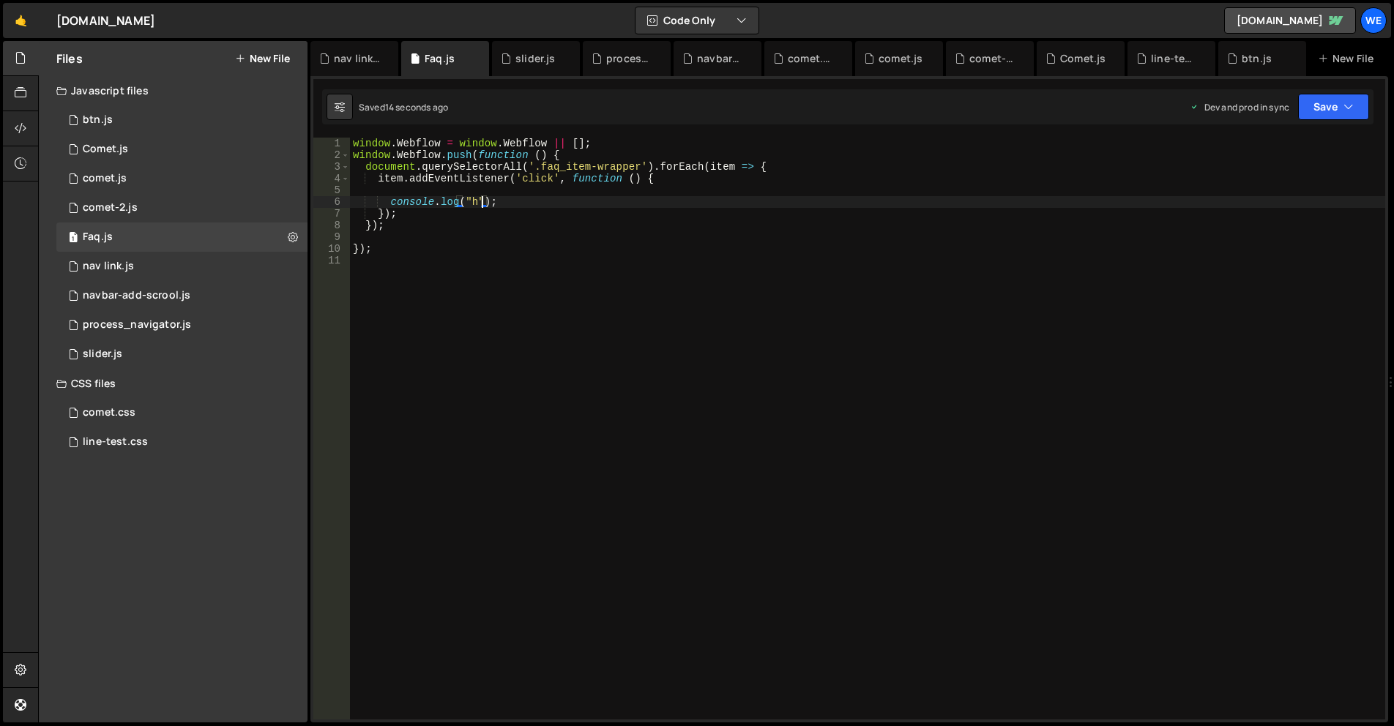
click at [534, 298] on div "window . Webflow = window . Webflow || [ ] ; window . Webflow . push ( function…" at bounding box center [867, 441] width 1035 height 606
type textarea "});"
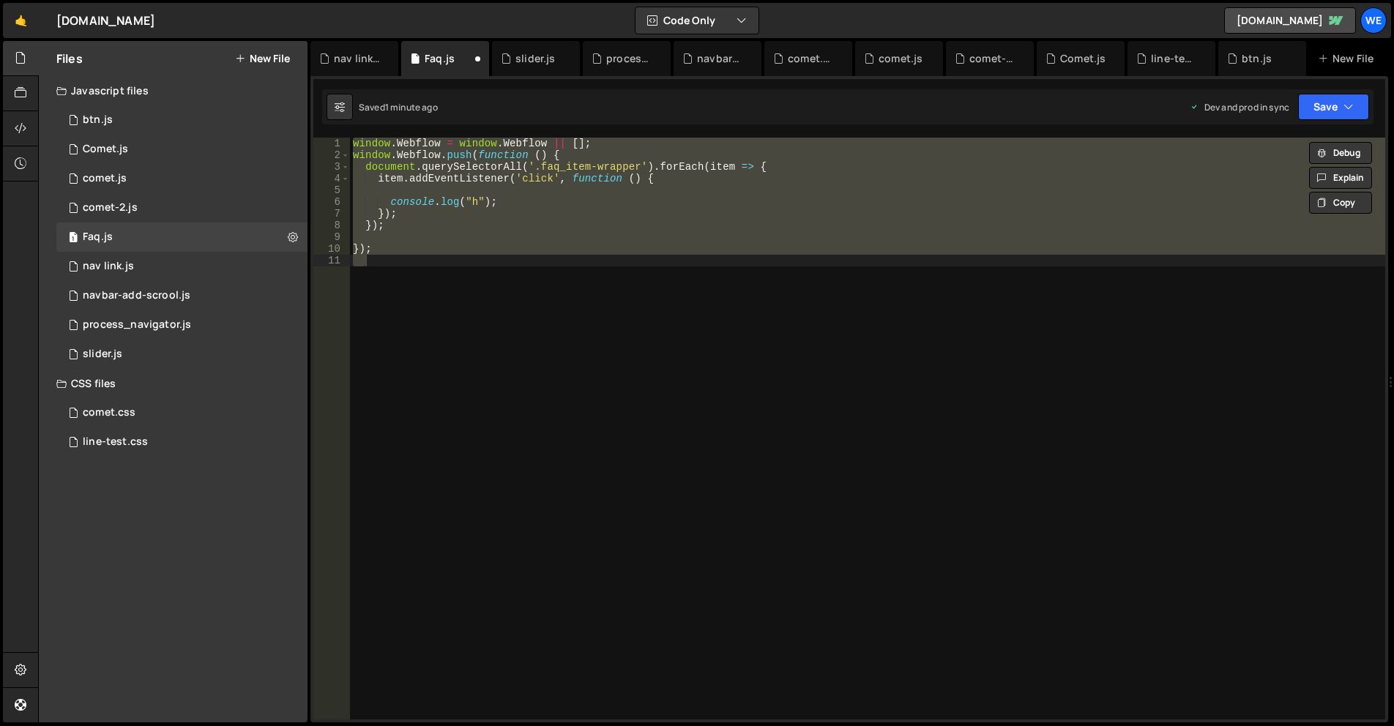
click at [633, 311] on div "window . Webflow = window . Webflow || [ ] ; window . Webflow . push ( function…" at bounding box center [867, 429] width 1035 height 582
type textarea "});"
paste textarea
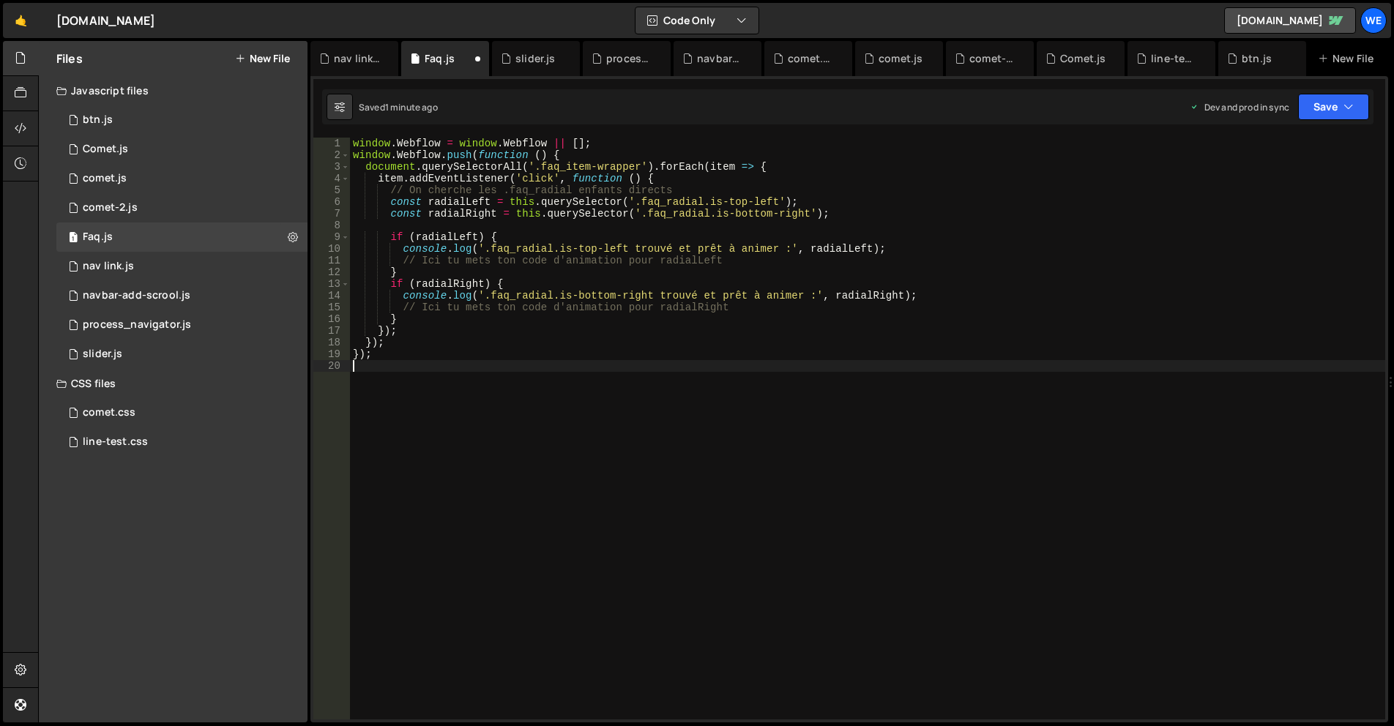
type textarea "});"
click at [661, 378] on div "window . Webflow = window . Webflow || [ ] ; window . Webflow . push ( function…" at bounding box center [867, 441] width 1035 height 606
type textarea "});"
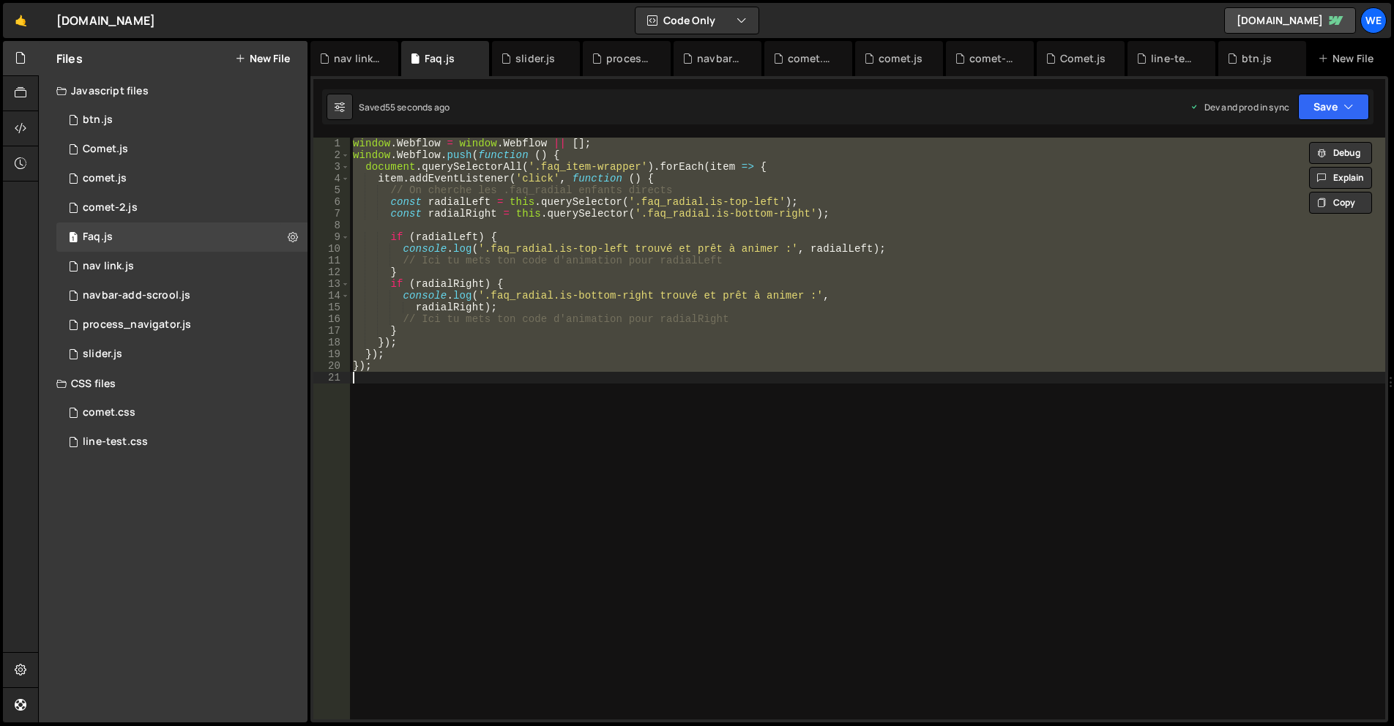
paste textarea
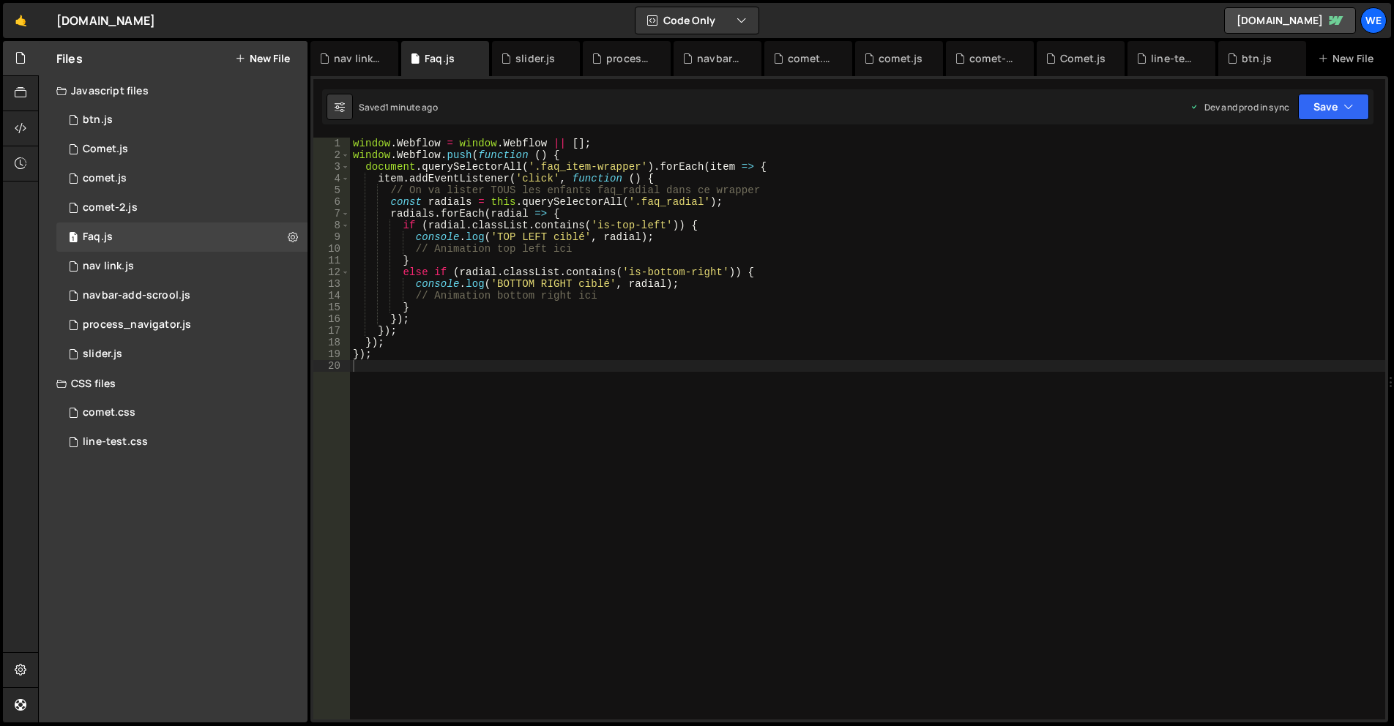
click at [897, 387] on div "window . Webflow = window . Webflow || [ ] ; window . Webflow . push ( function…" at bounding box center [867, 441] width 1035 height 606
type textarea "});"
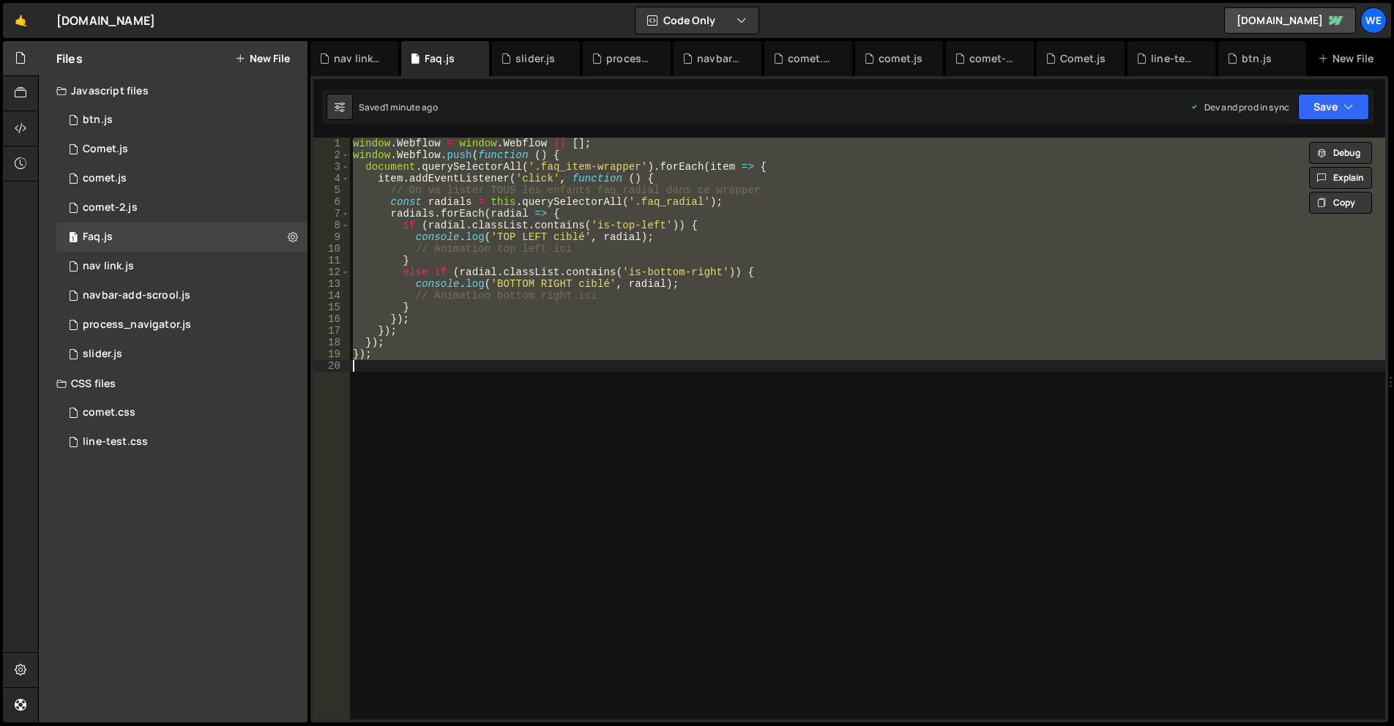
paste textarea
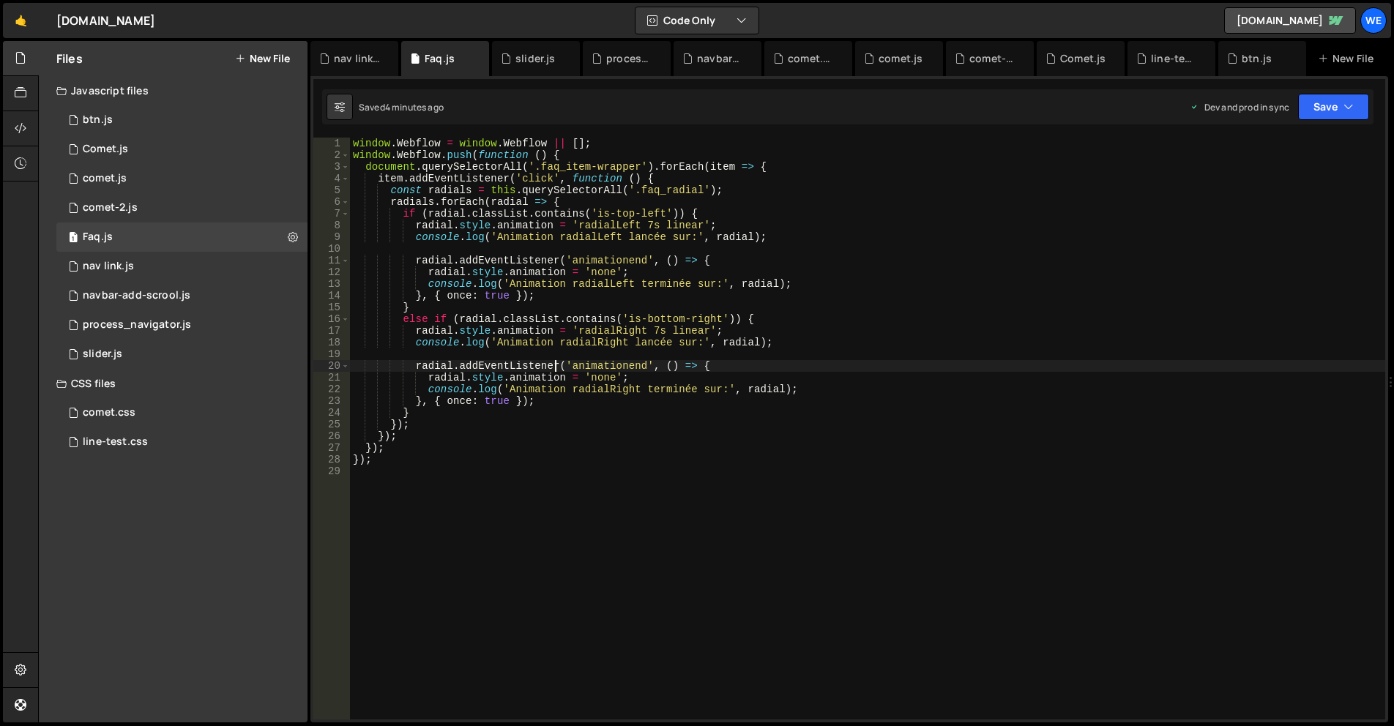
click at [557, 360] on div "window . Webflow = window . Webflow || [ ] ; window . Webflow . push ( function…" at bounding box center [867, 441] width 1035 height 606
type textarea "});"
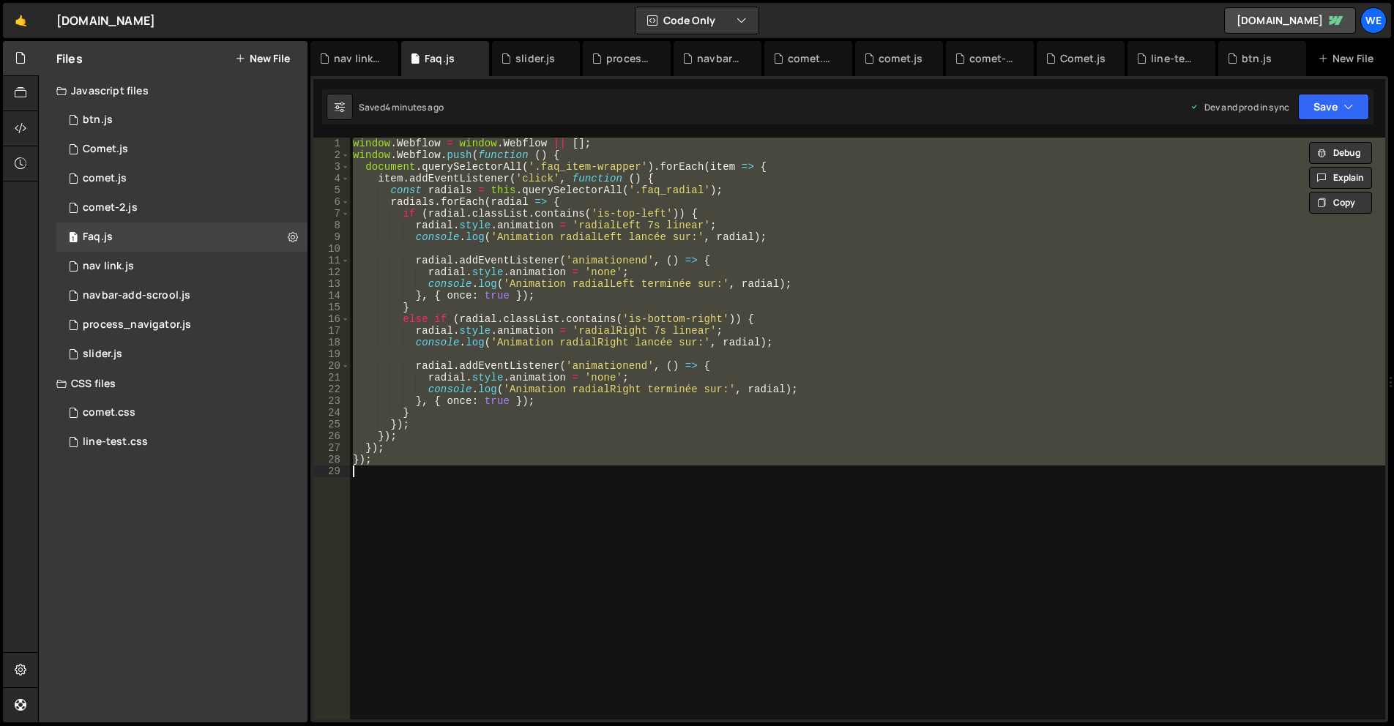
paste textarea
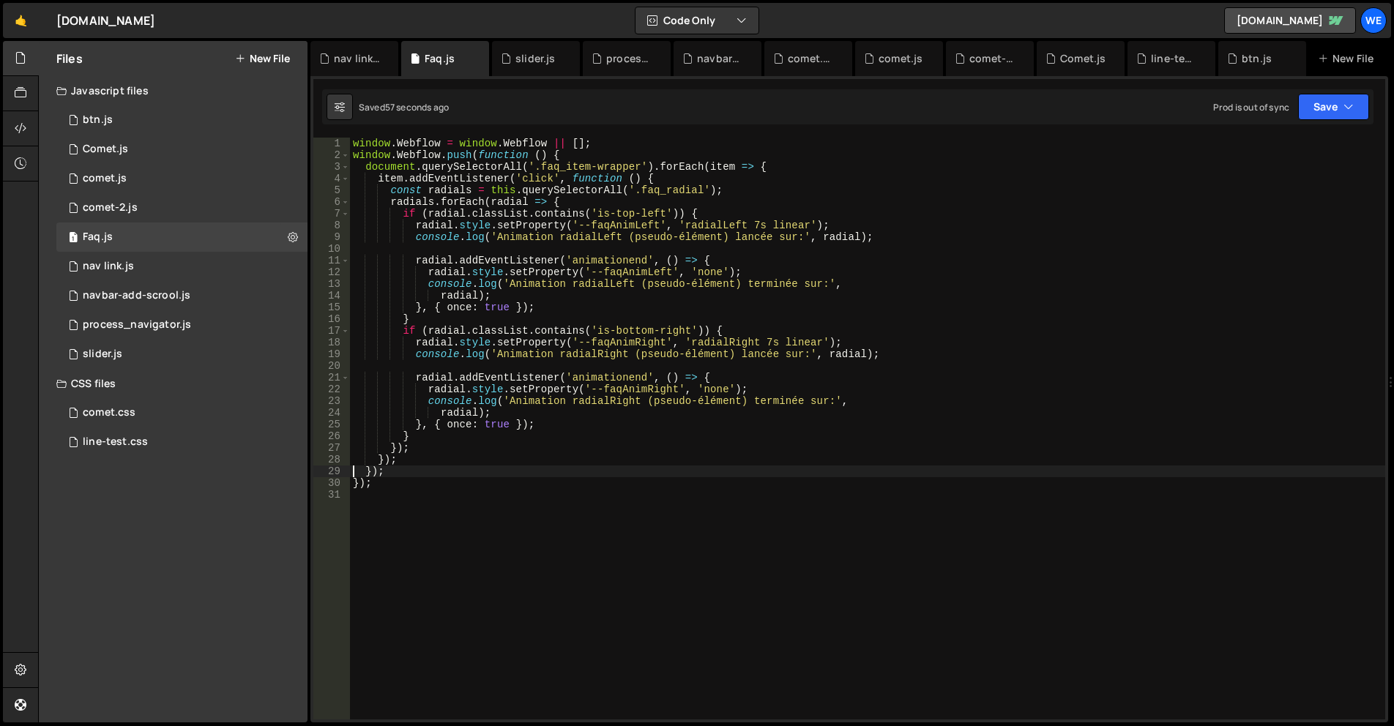
click at [710, 330] on div "window . Webflow = window . Webflow || [ ] ; window . Webflow . push ( function…" at bounding box center [867, 441] width 1035 height 606
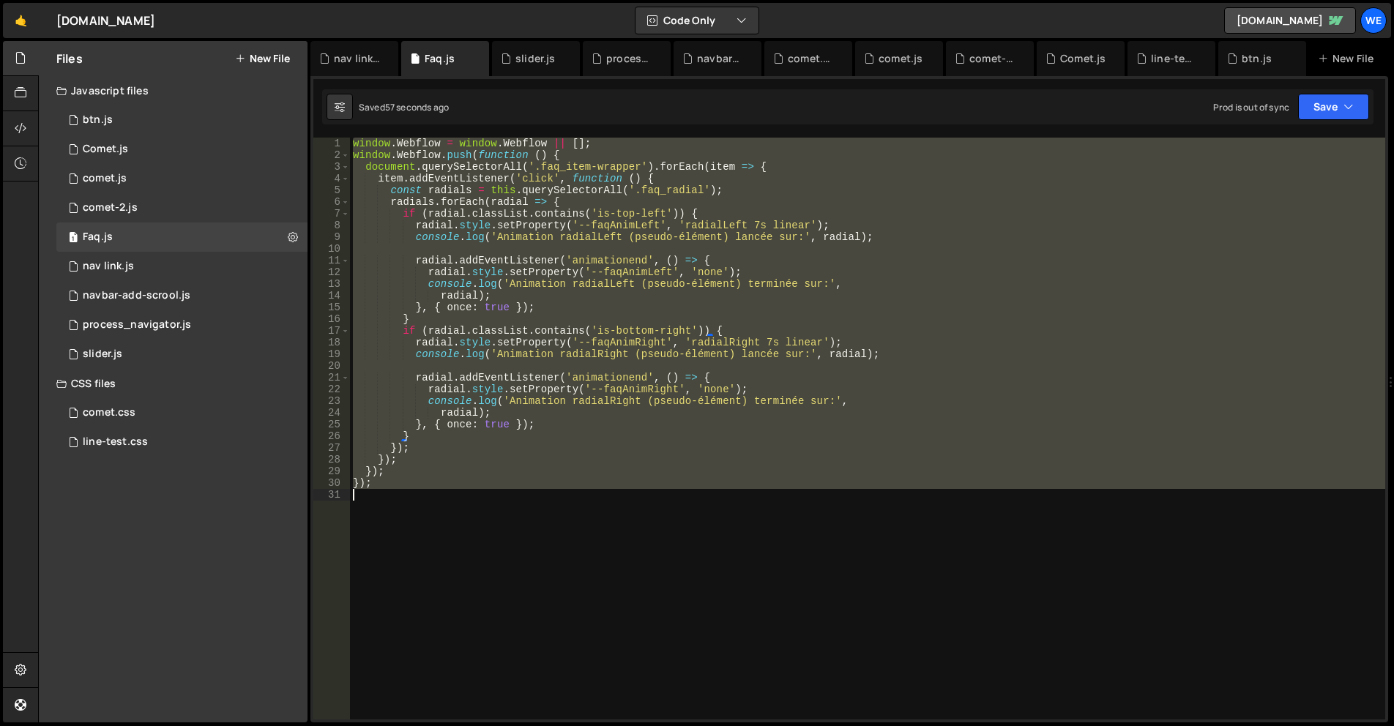
type textarea "});"
paste textarea
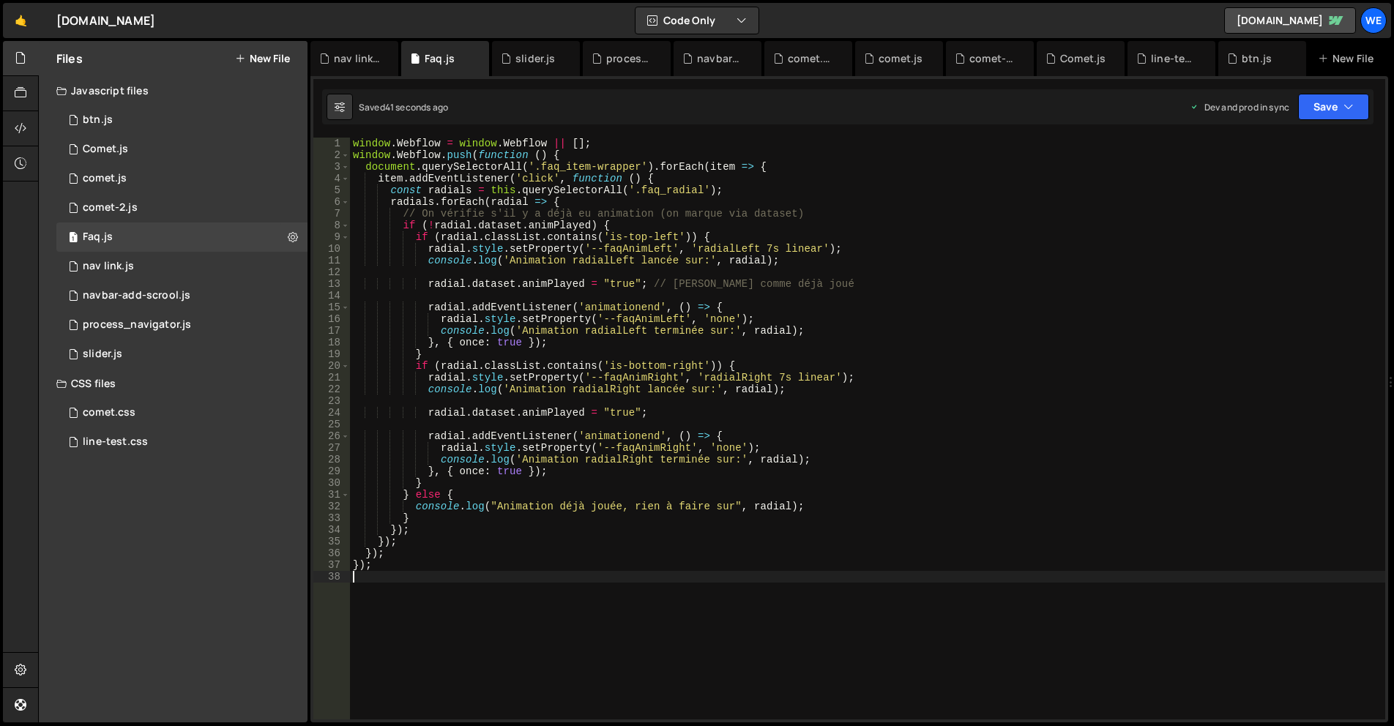
click at [755, 435] on div "window . Webflow = window . Webflow || [ ] ; window . Webflow . push ( function…" at bounding box center [867, 441] width 1035 height 606
type textarea "});"
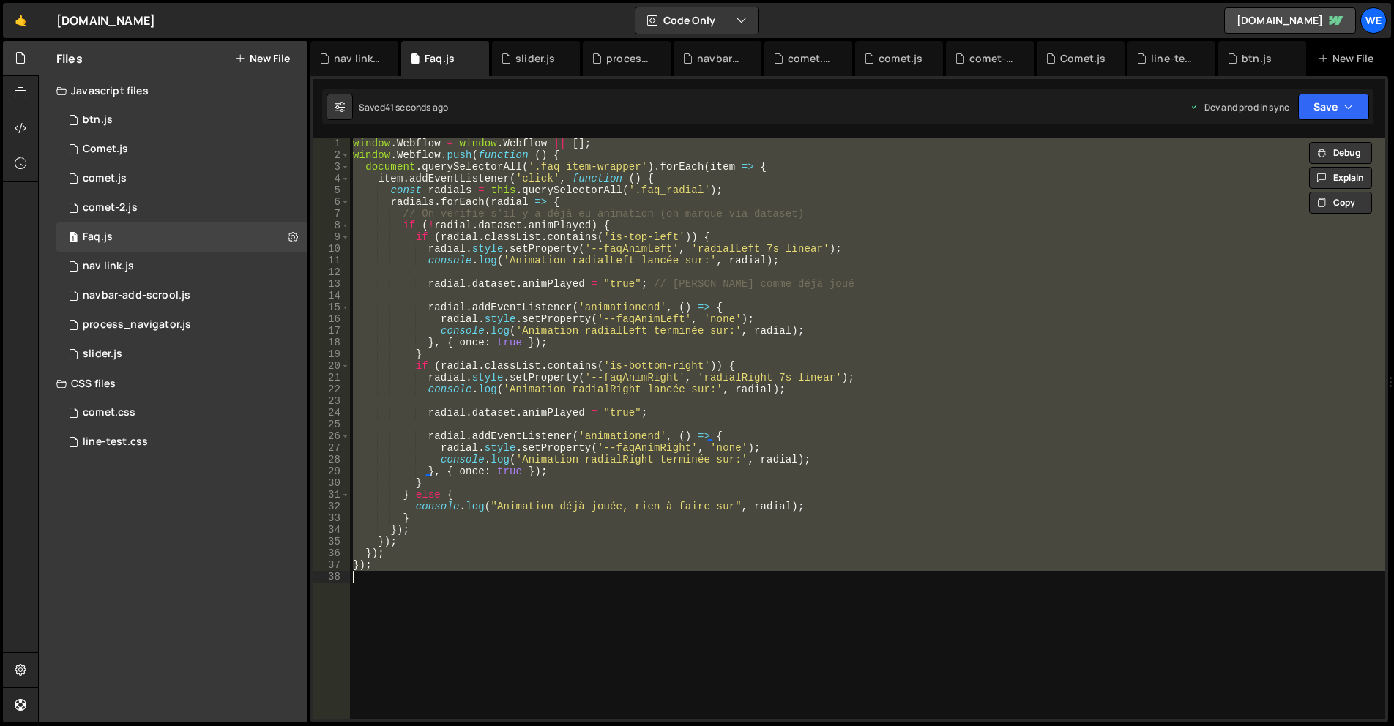
paste textarea
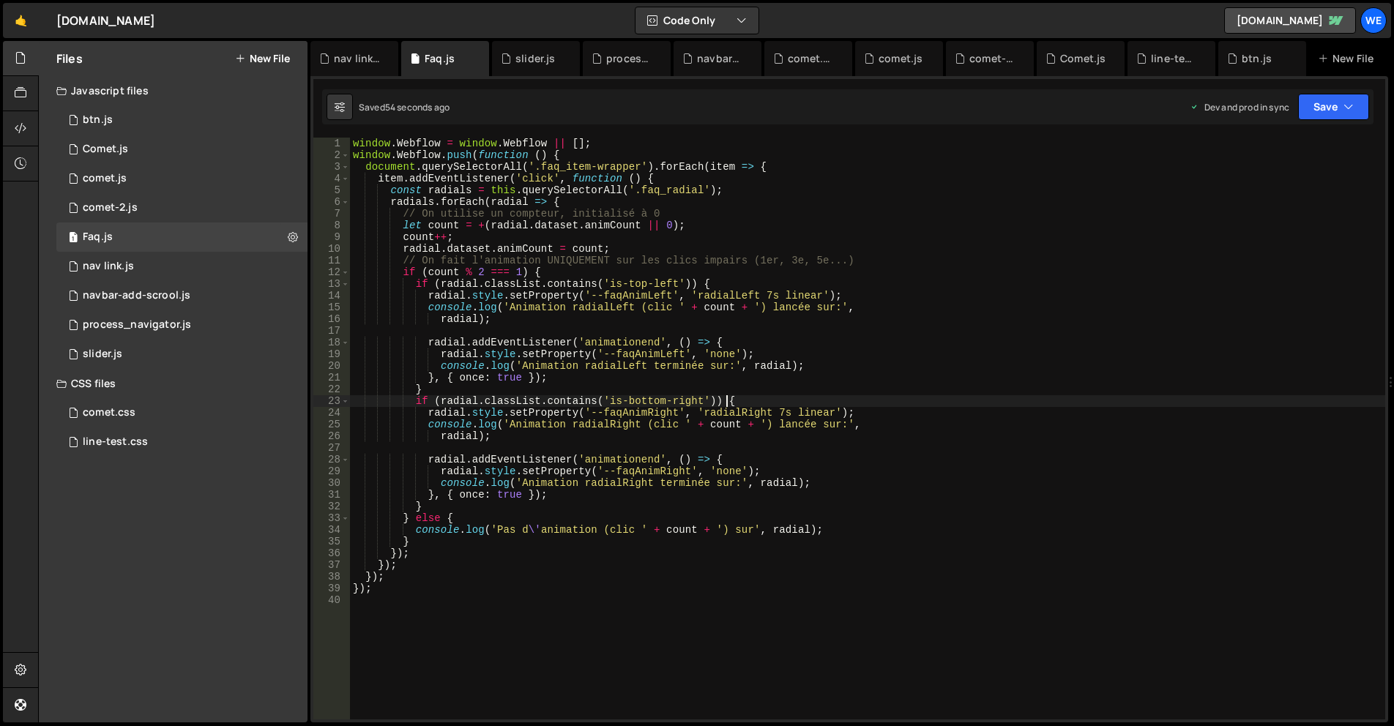
click at [847, 401] on div "window . Webflow = window . Webflow || [ ] ; window . Webflow . push ( function…" at bounding box center [867, 441] width 1035 height 606
type textarea "});"
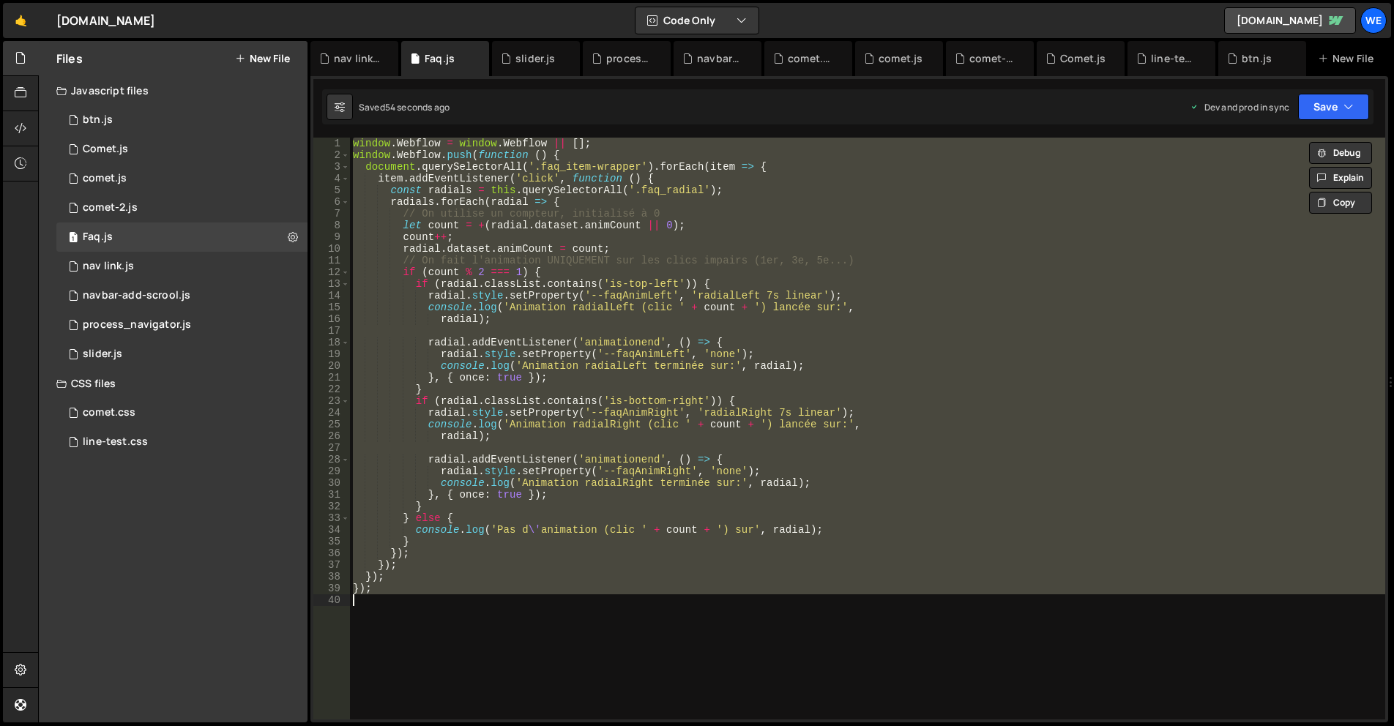
paste textarea
